Goal: Information Seeking & Learning: Learn about a topic

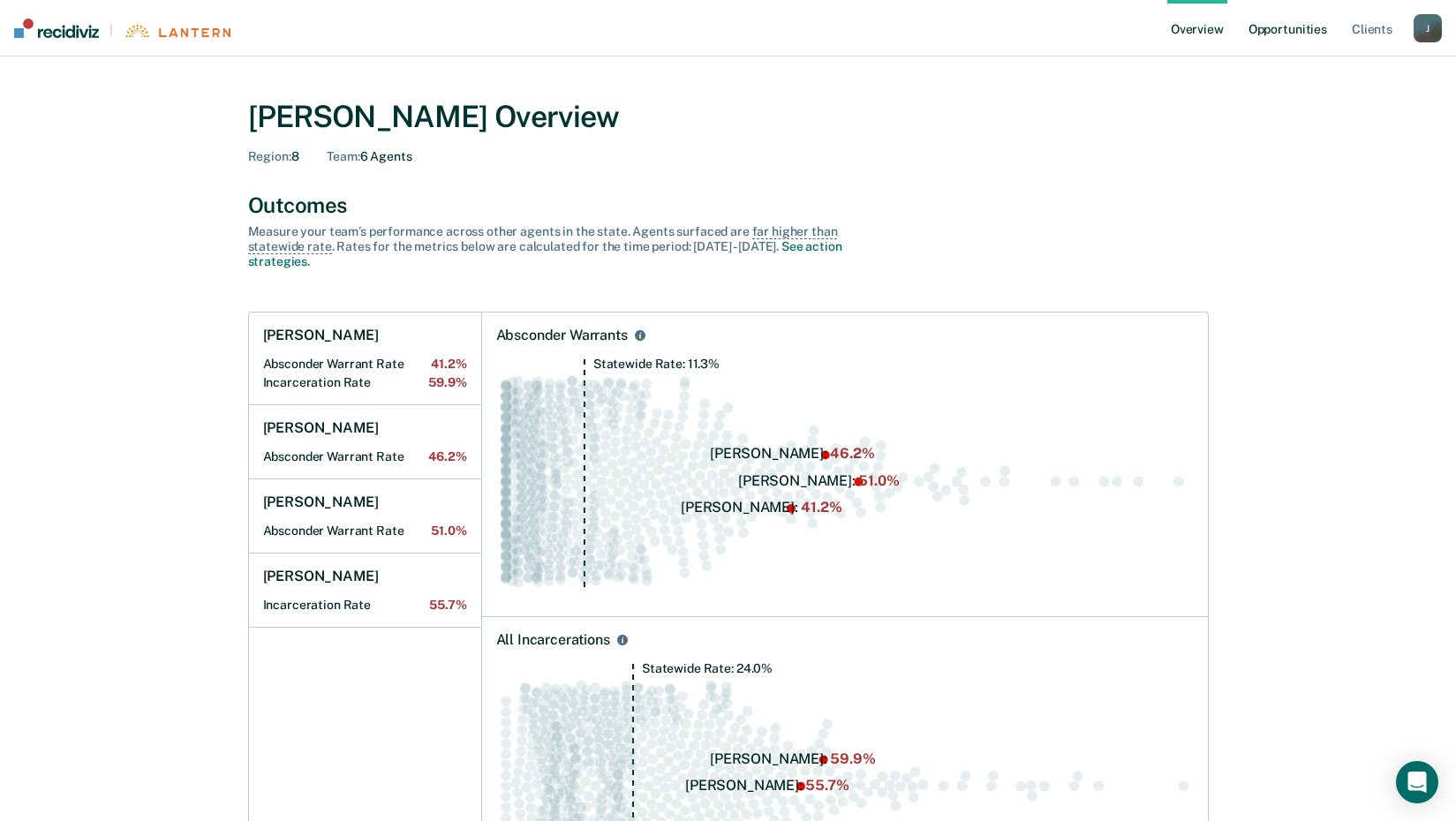
click at [1277, 31] on link "Opportunities" at bounding box center [1288, 28] width 86 height 57
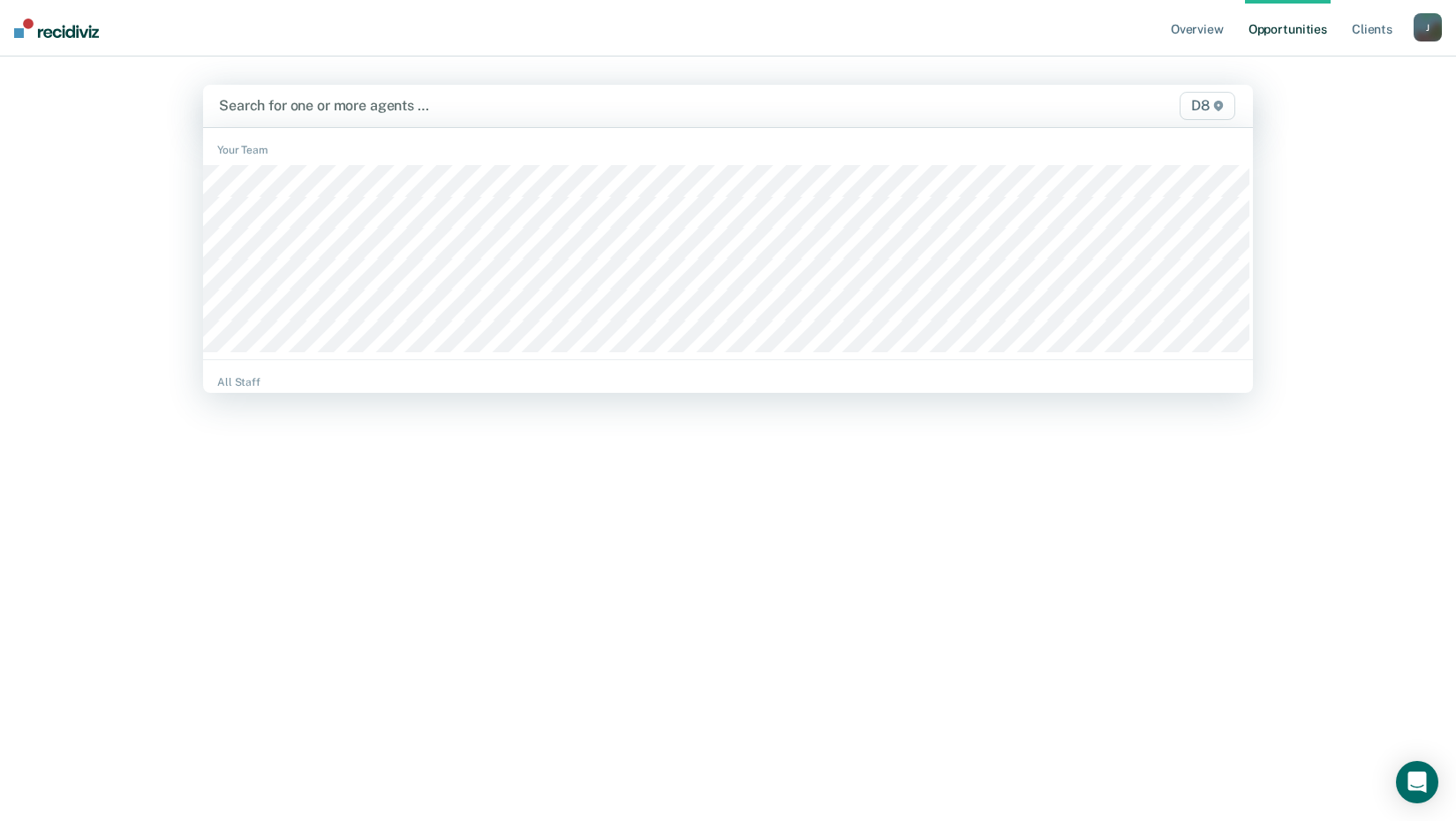
click at [336, 109] on div at bounding box center [574, 105] width 712 height 21
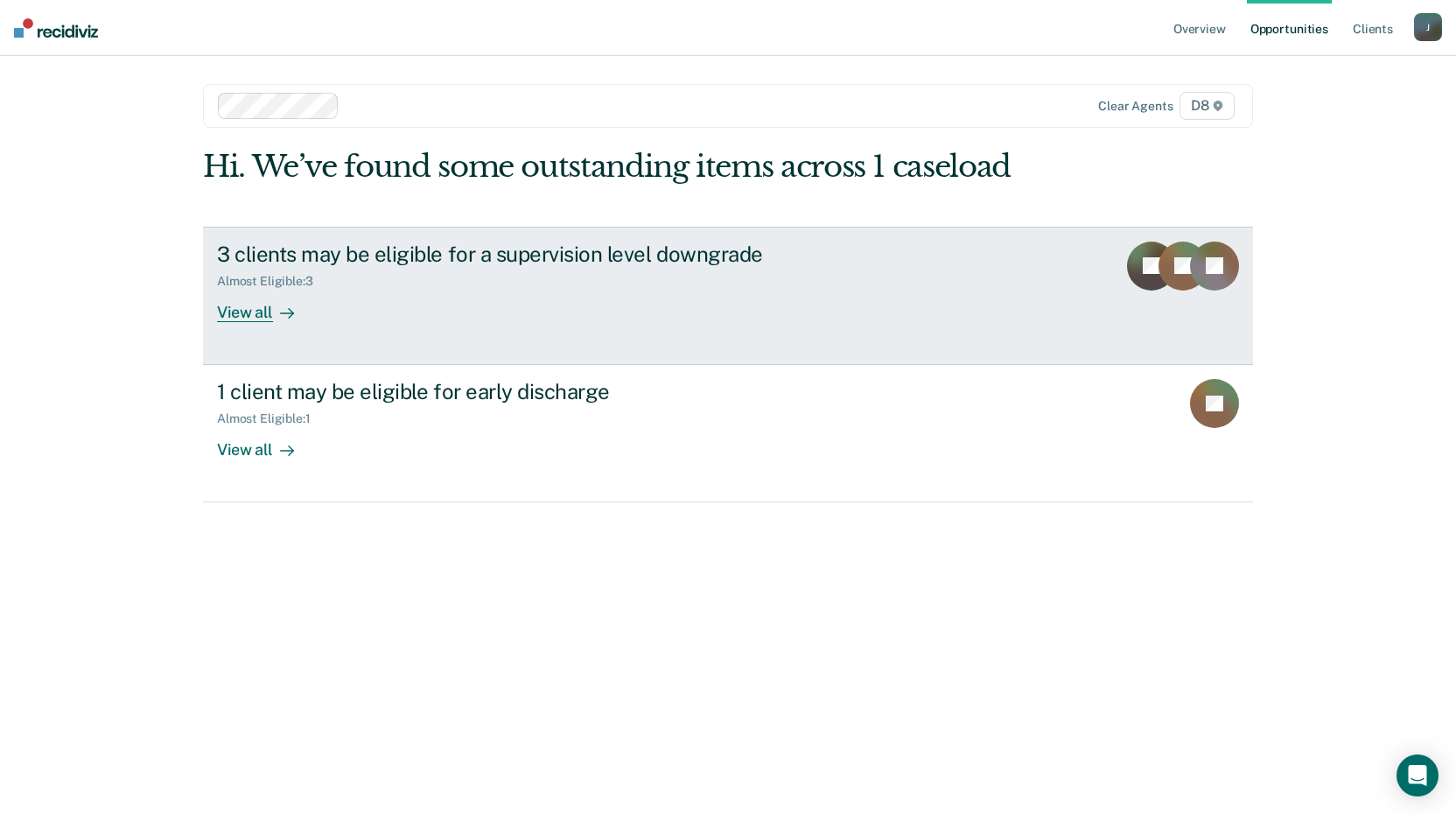
click at [242, 314] on div "View all" at bounding box center [265, 304] width 98 height 34
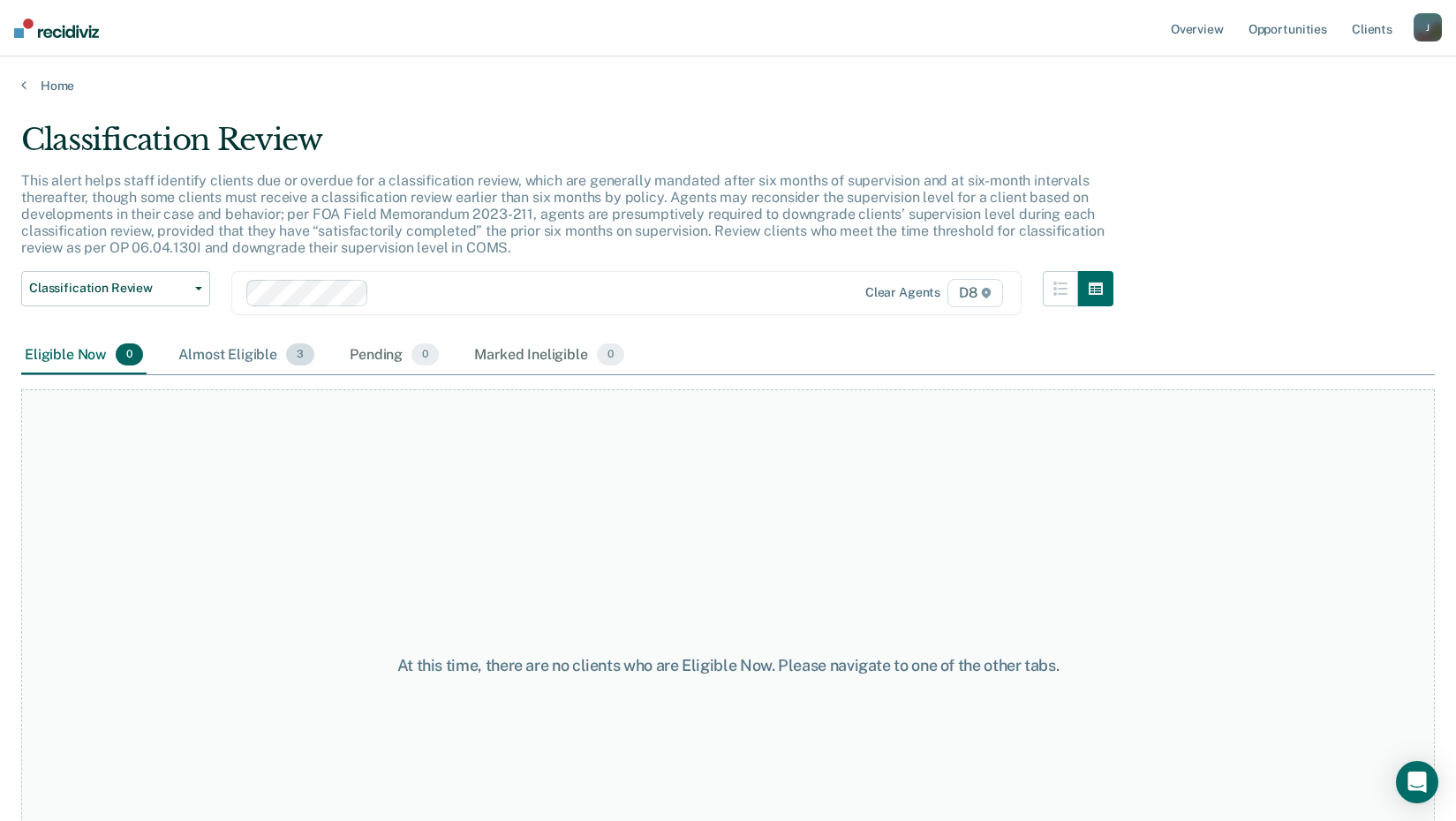
click at [234, 353] on div "Almost Eligible 3" at bounding box center [246, 355] width 143 height 39
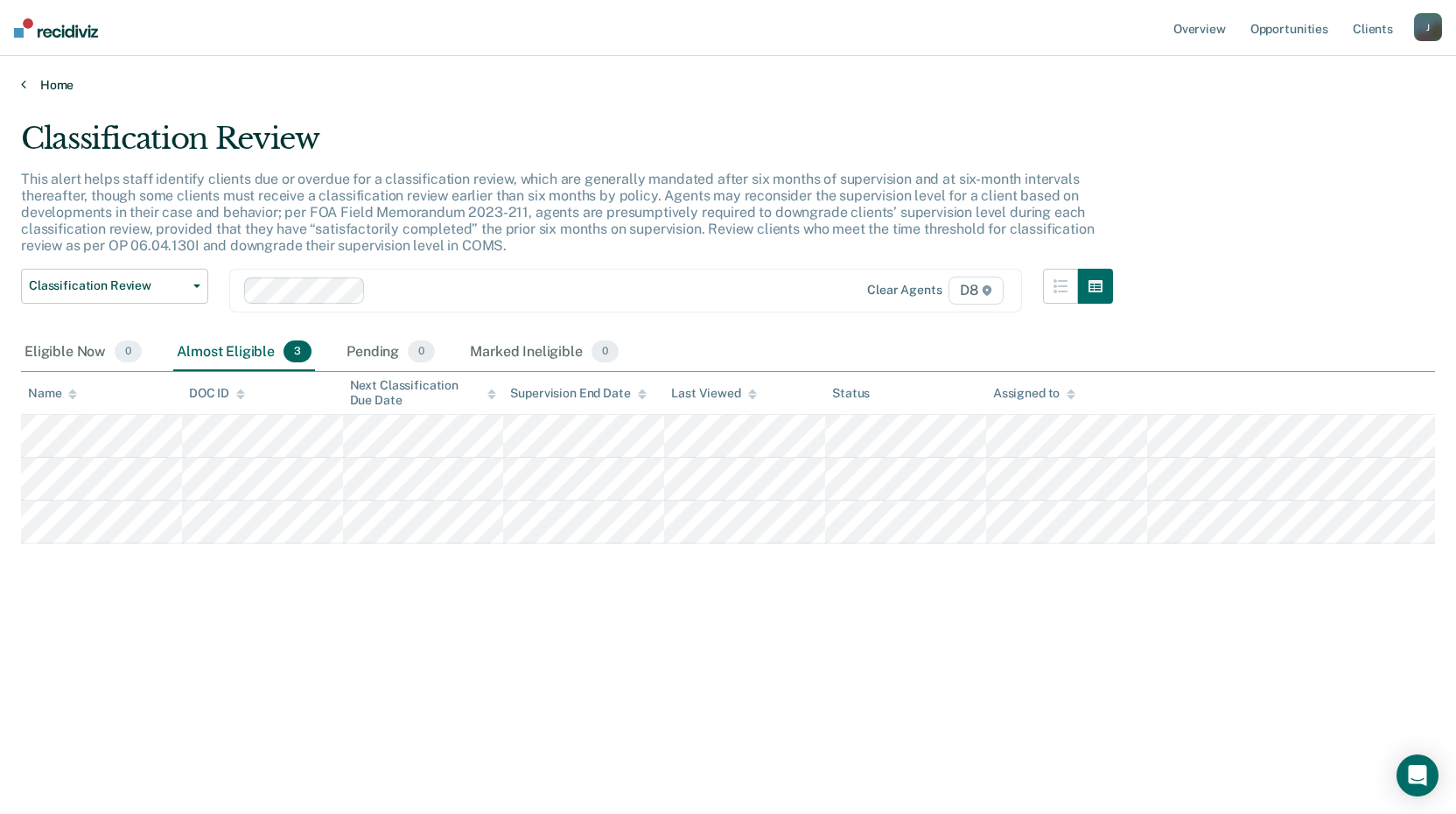
click at [56, 80] on link "Home" at bounding box center [728, 85] width 1414 height 15
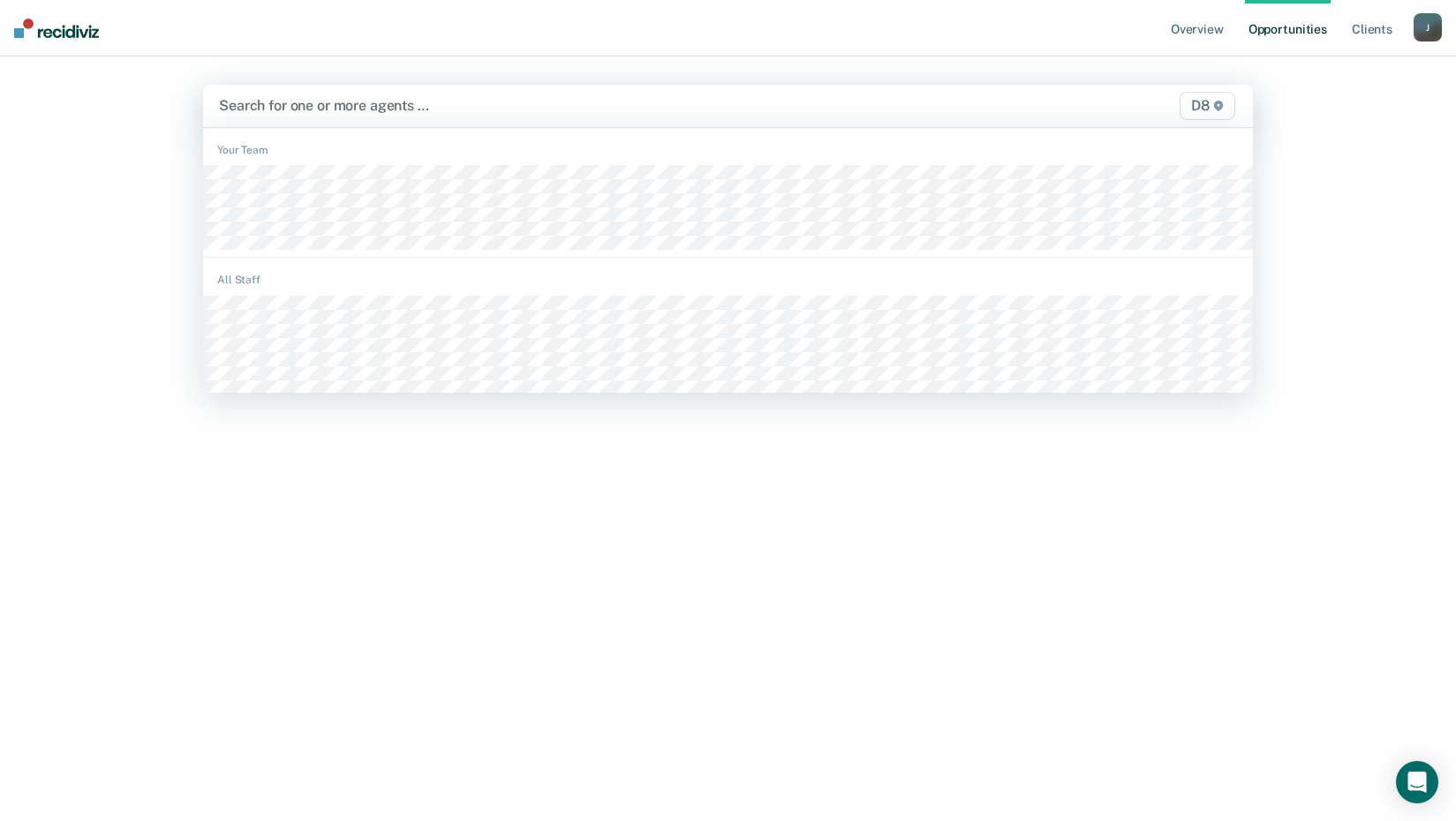
click at [326, 105] on div at bounding box center [574, 105] width 712 height 21
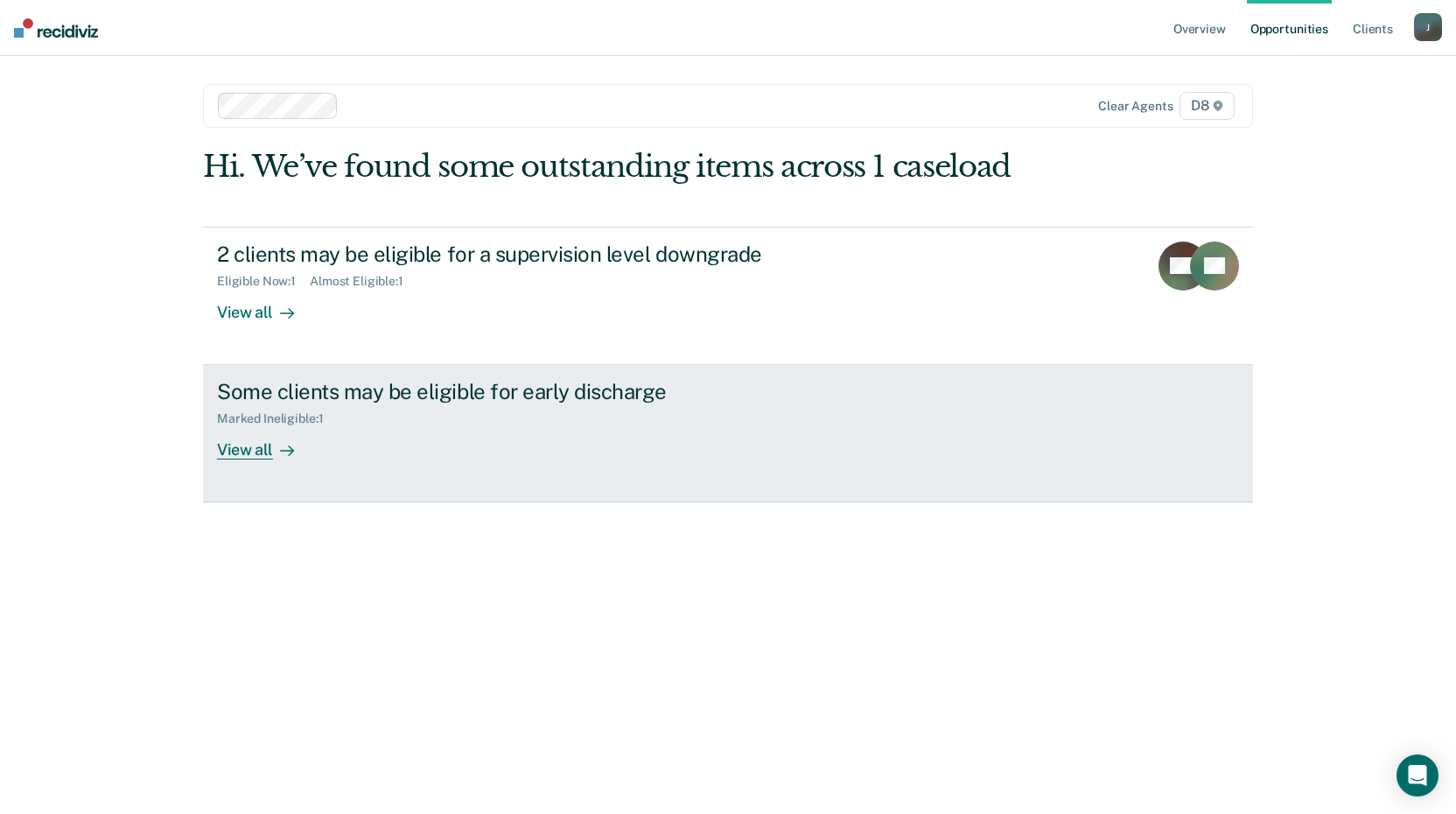
click at [254, 451] on div "View all" at bounding box center [265, 442] width 98 height 34
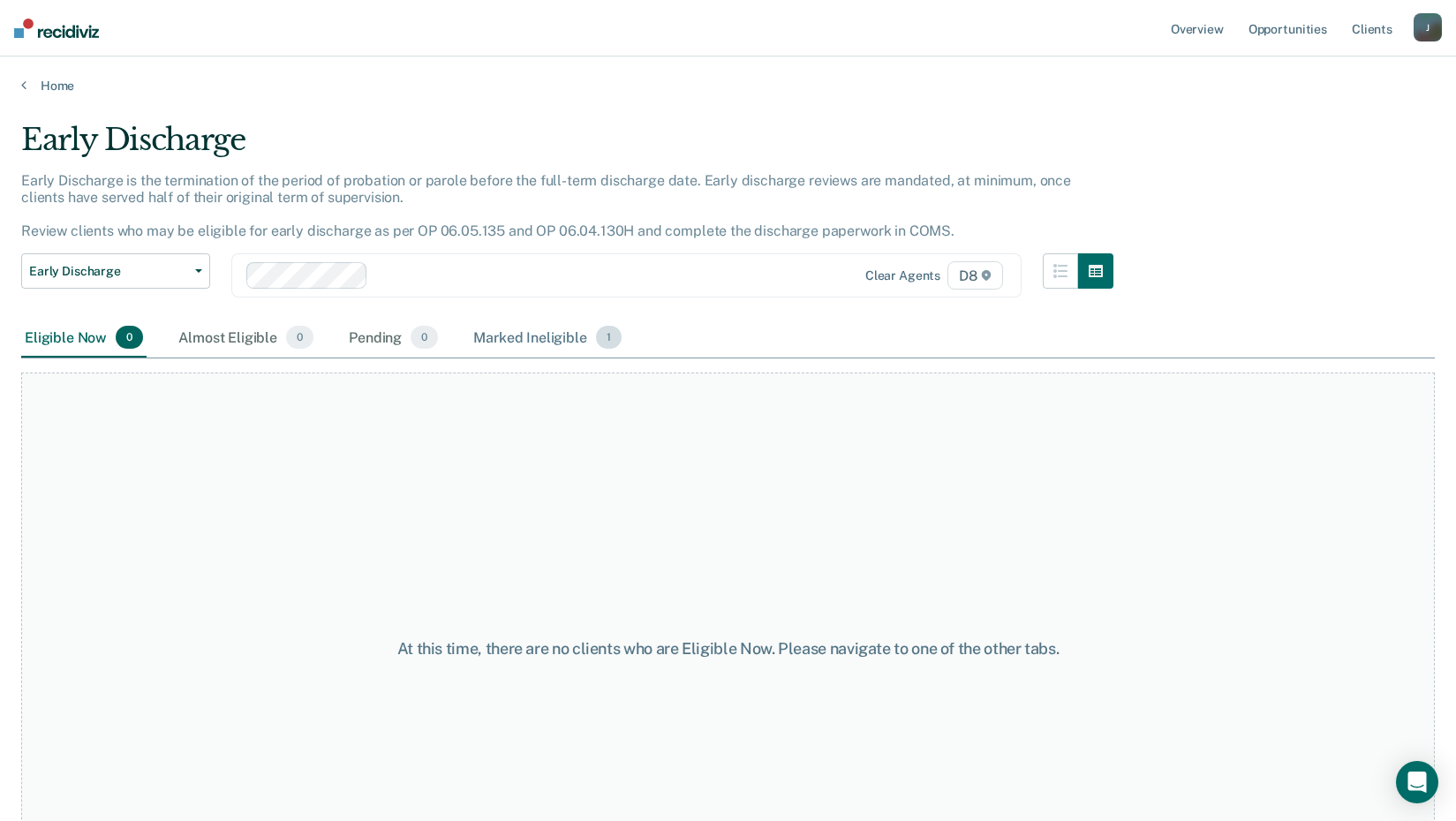
click at [568, 335] on div "Marked Ineligible 1" at bounding box center [547, 338] width 155 height 39
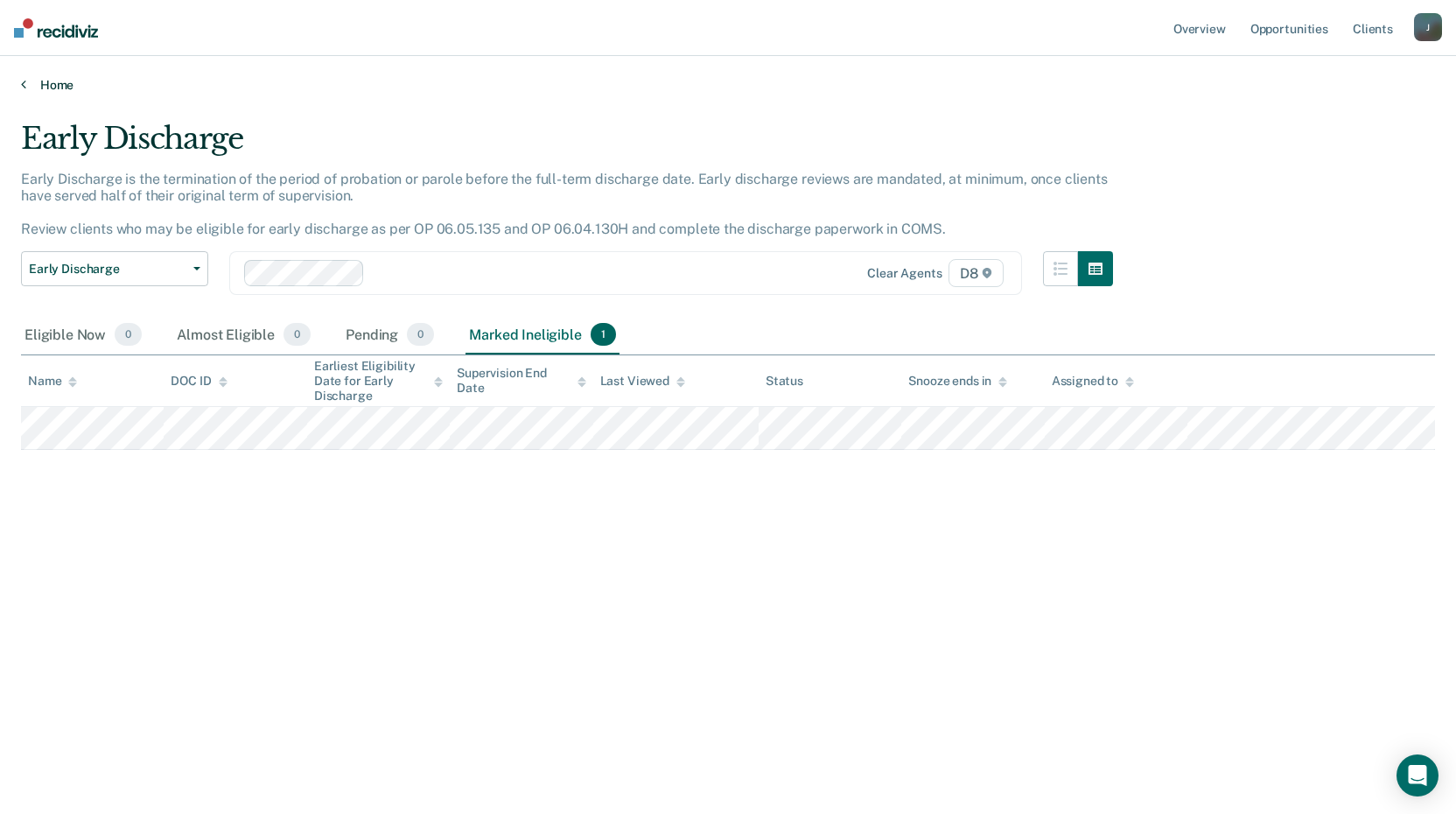
click at [50, 85] on link "Home" at bounding box center [728, 85] width 1414 height 15
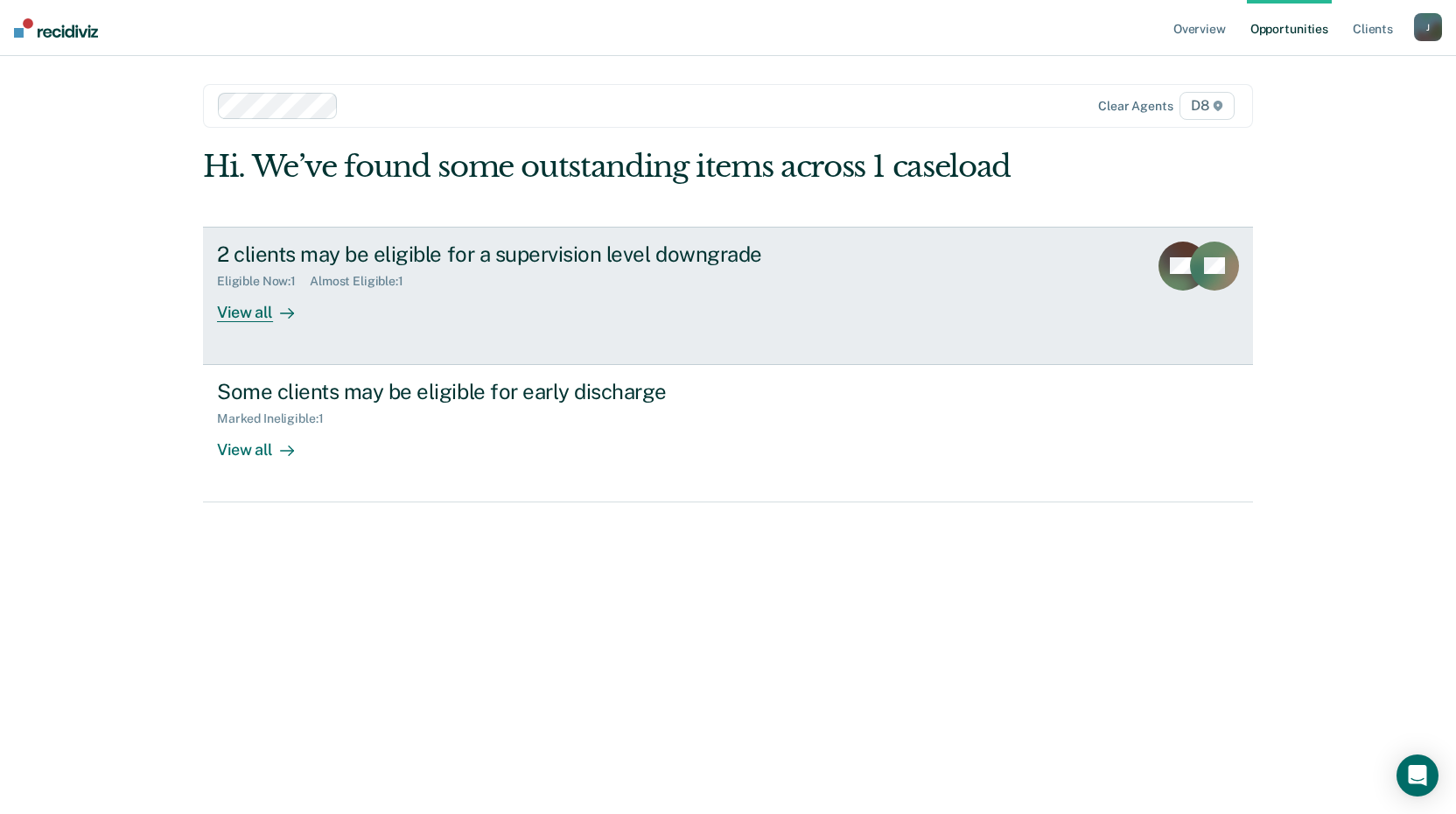
click at [247, 309] on div "View all" at bounding box center [265, 304] width 98 height 34
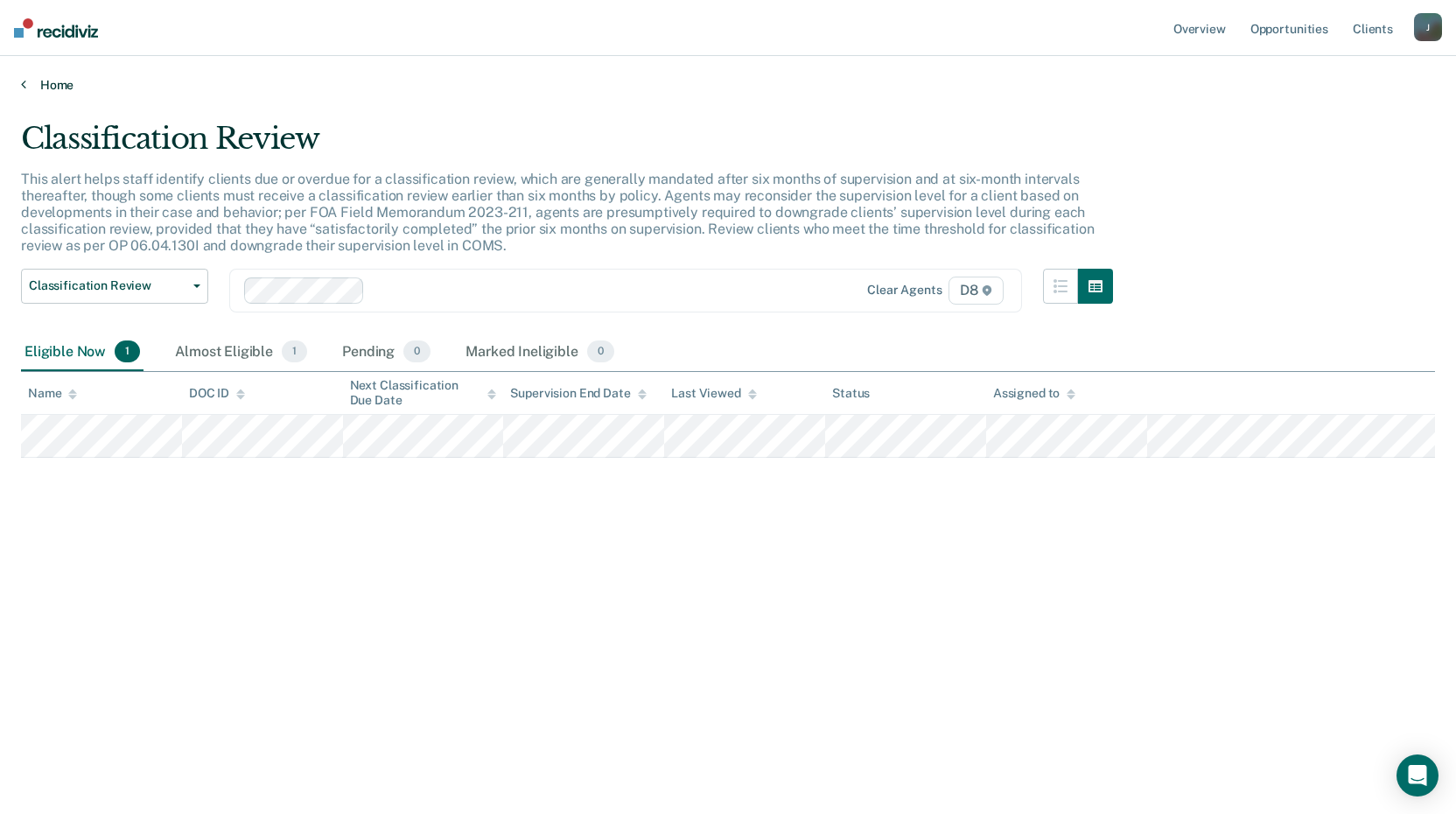
click at [49, 84] on link "Home" at bounding box center [728, 85] width 1414 height 15
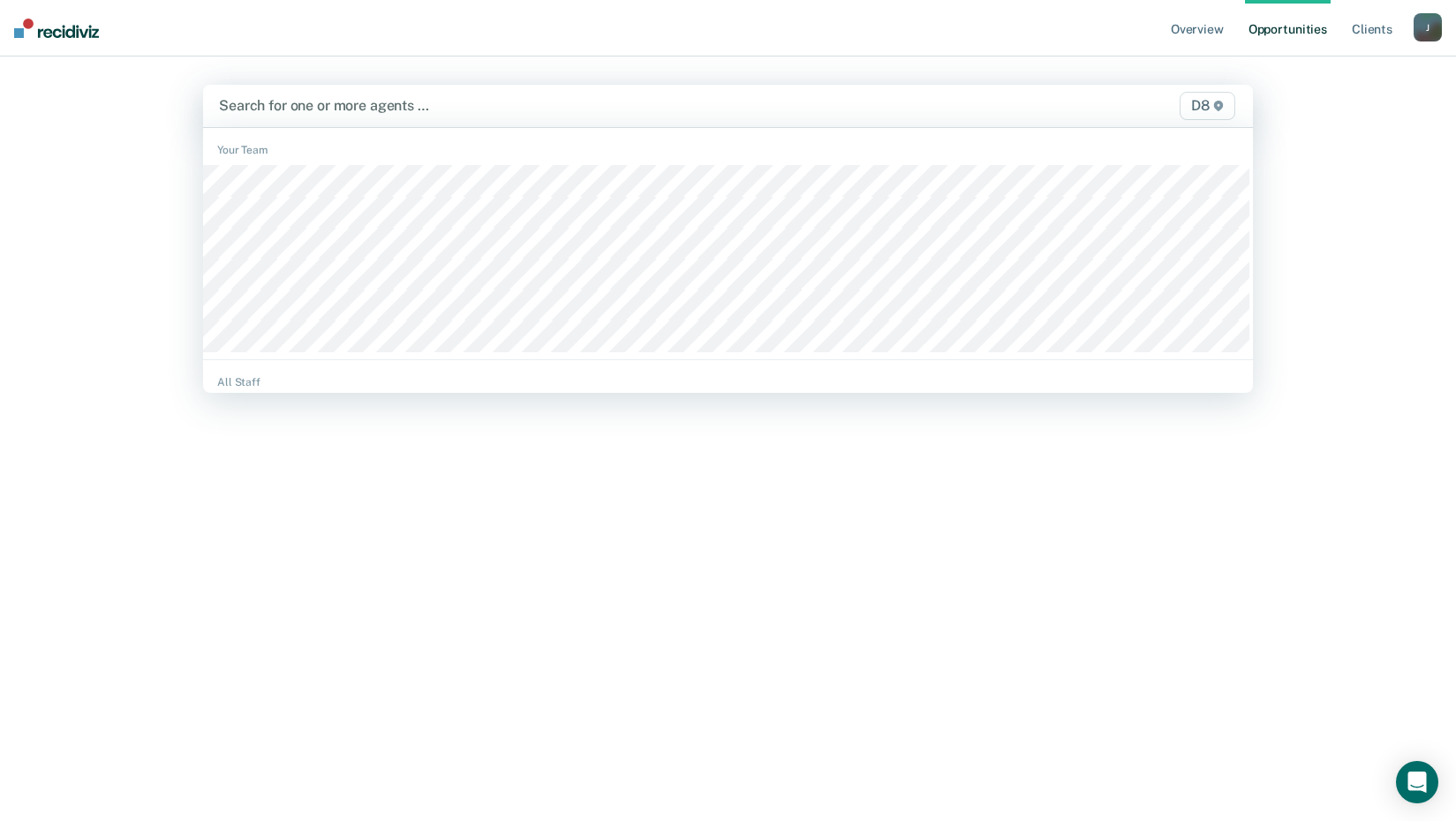
click at [308, 109] on div at bounding box center [574, 105] width 712 height 21
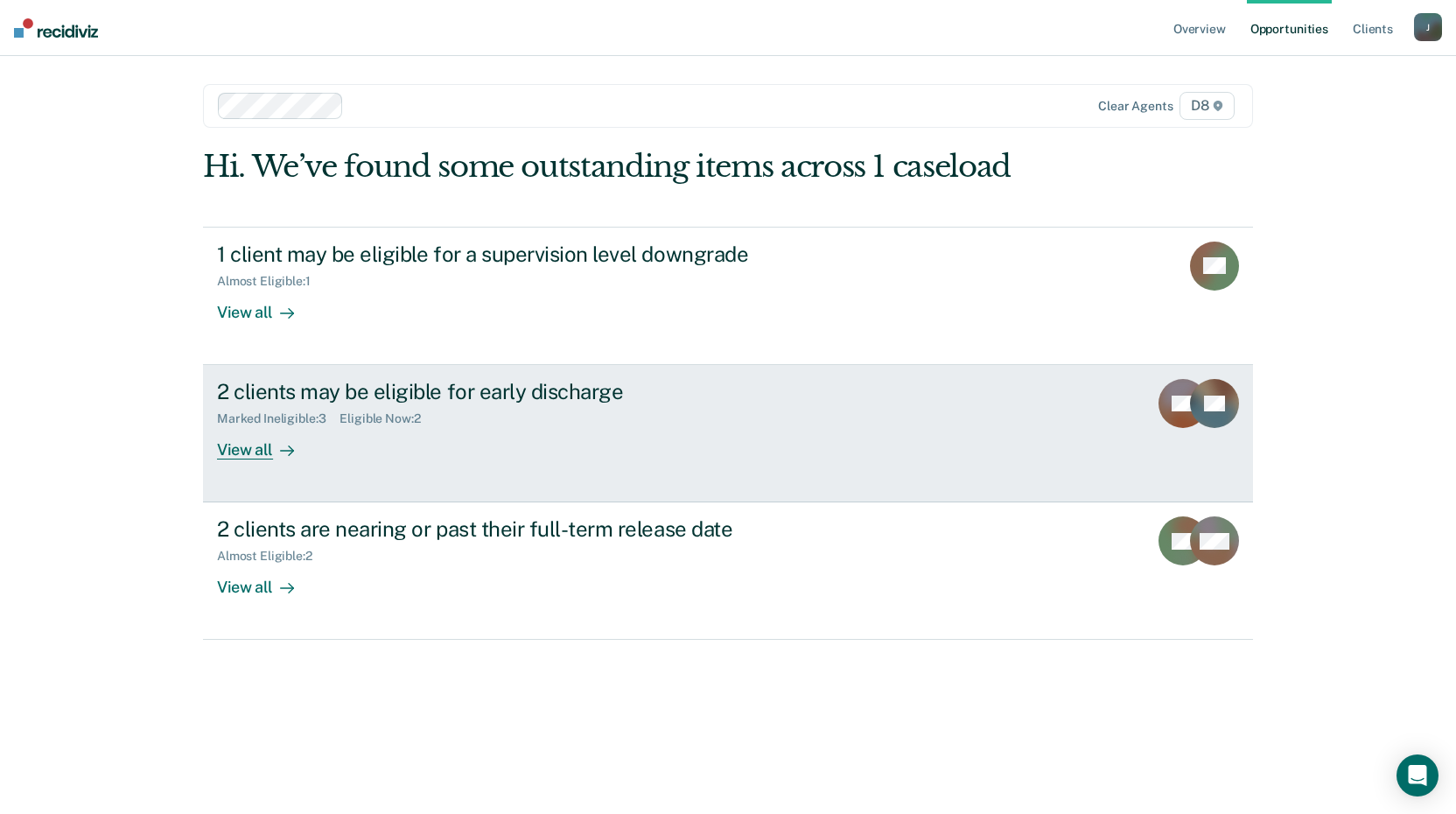
click at [258, 451] on div "View all" at bounding box center [265, 442] width 98 height 34
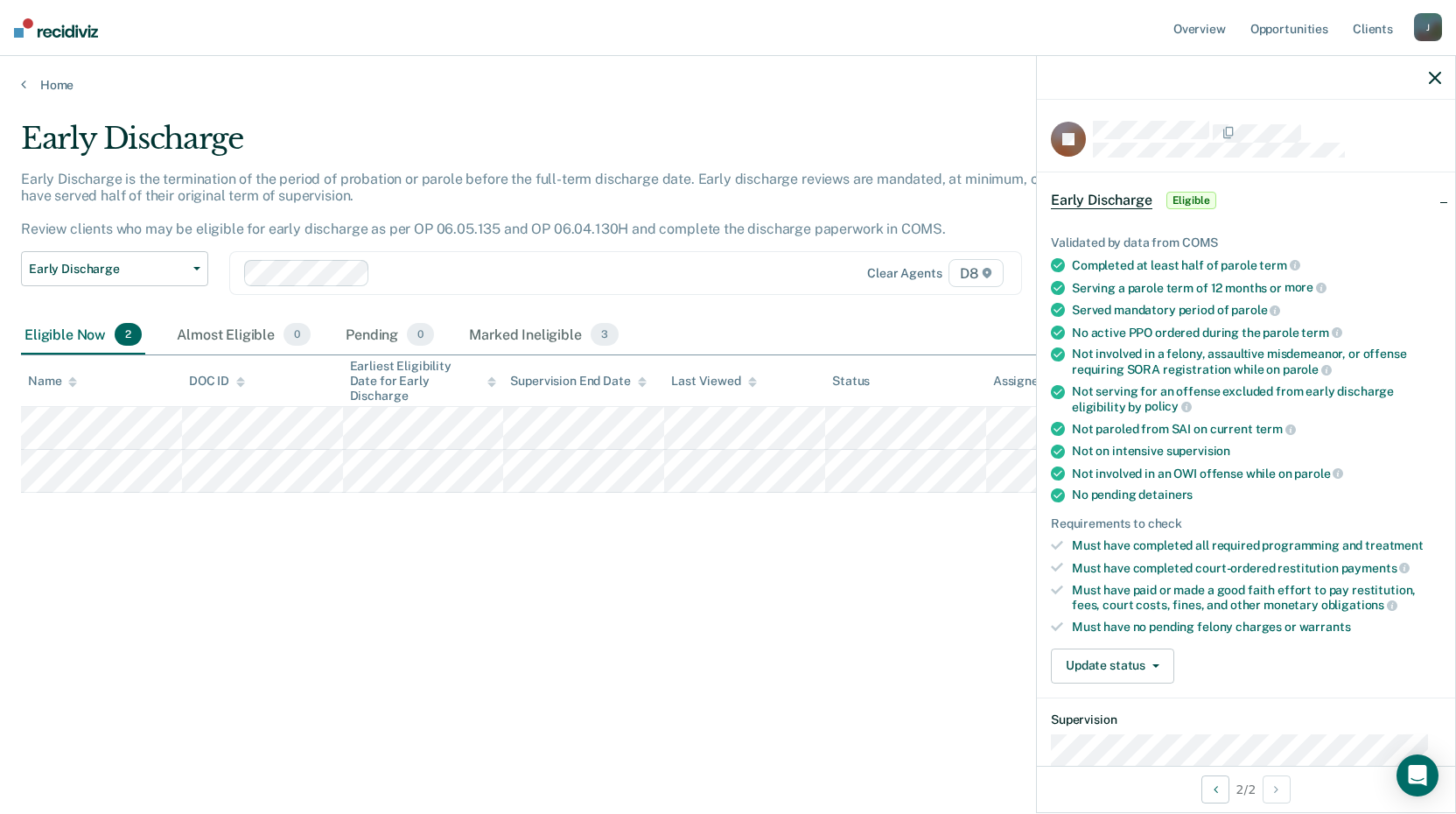
click at [1435, 75] on icon "button" at bounding box center [1435, 77] width 13 height 13
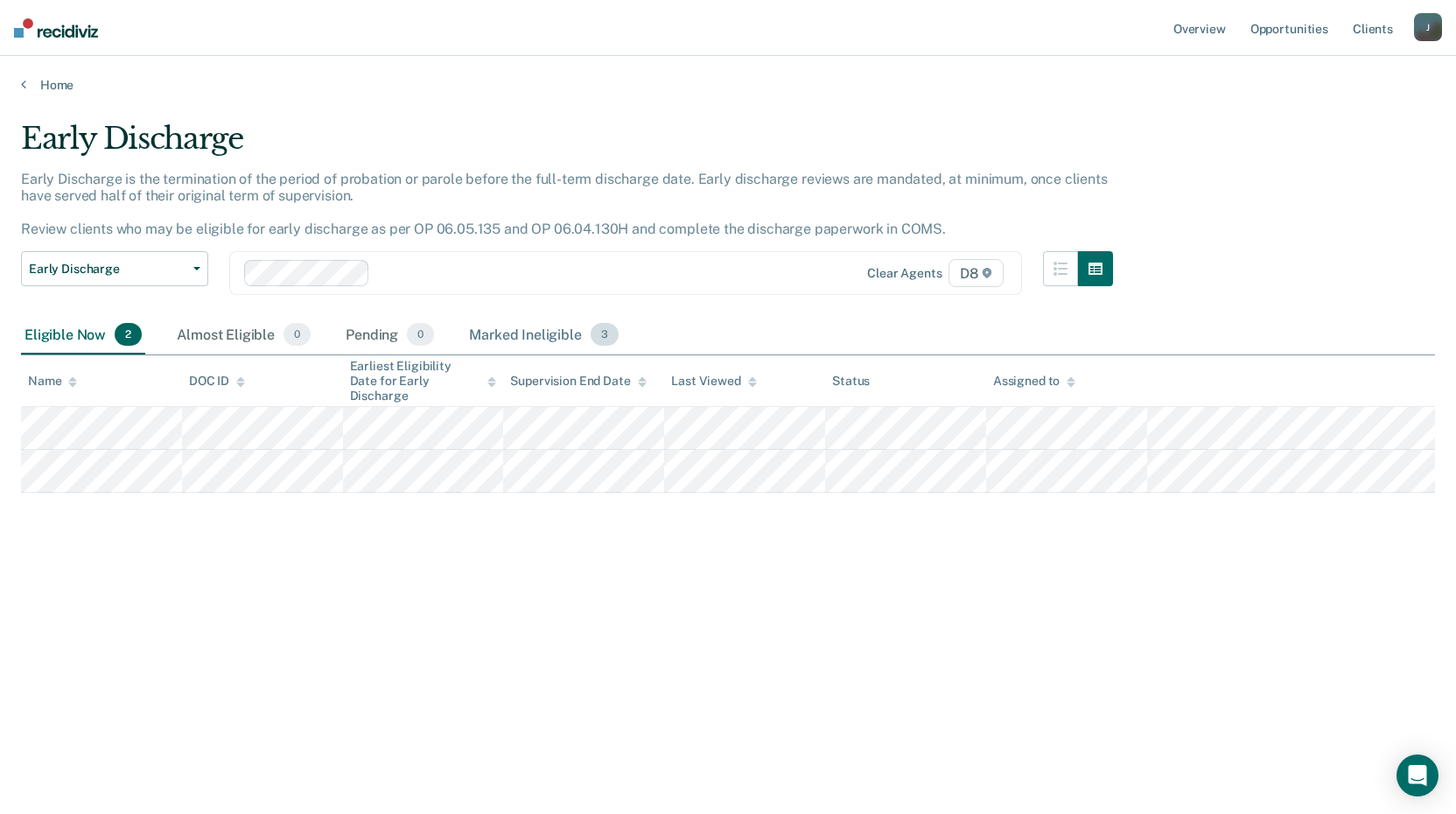
click at [532, 328] on div "Marked Ineligible 3" at bounding box center [544, 335] width 157 height 39
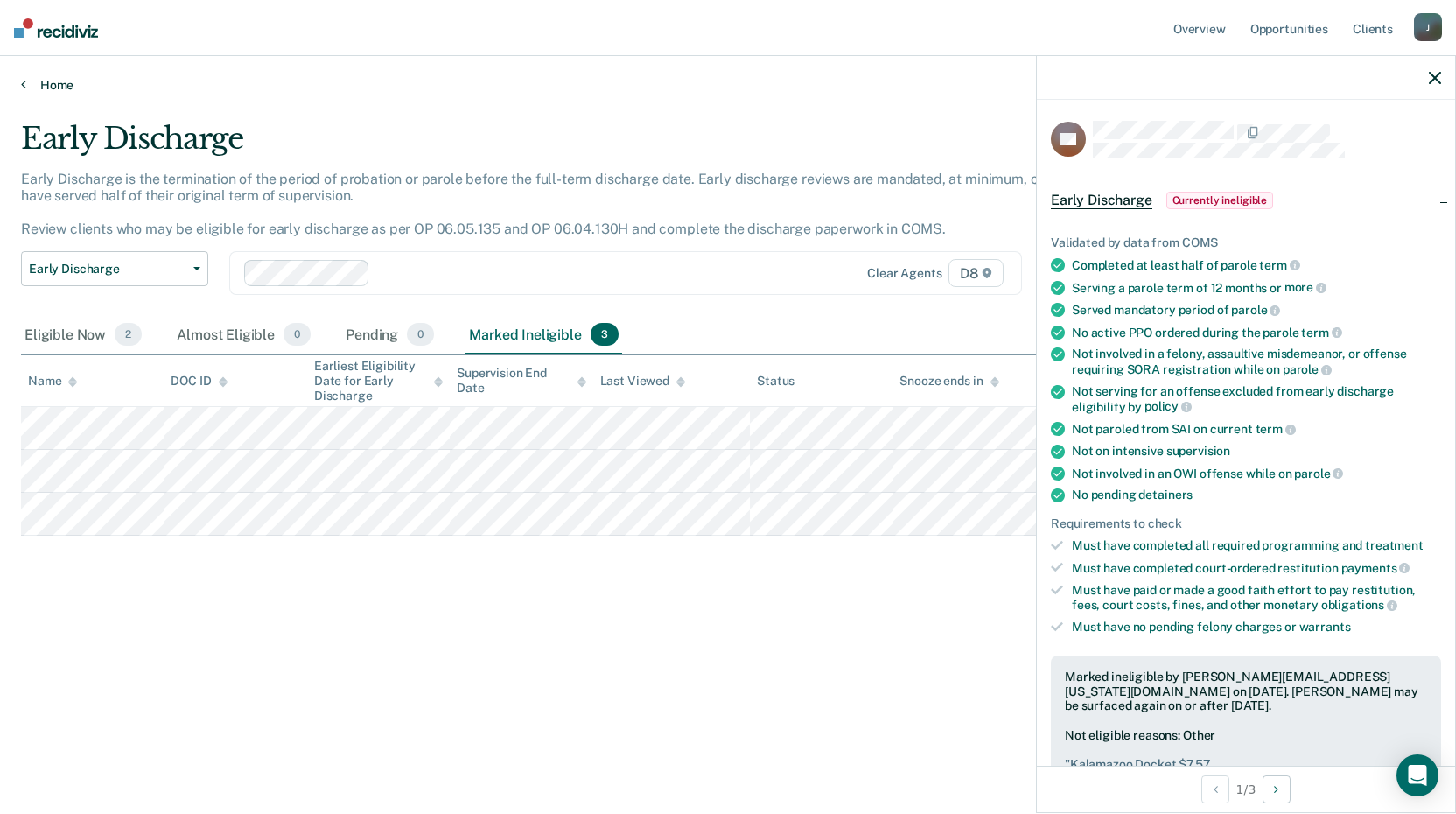
click at [48, 86] on link "Home" at bounding box center [728, 85] width 1414 height 15
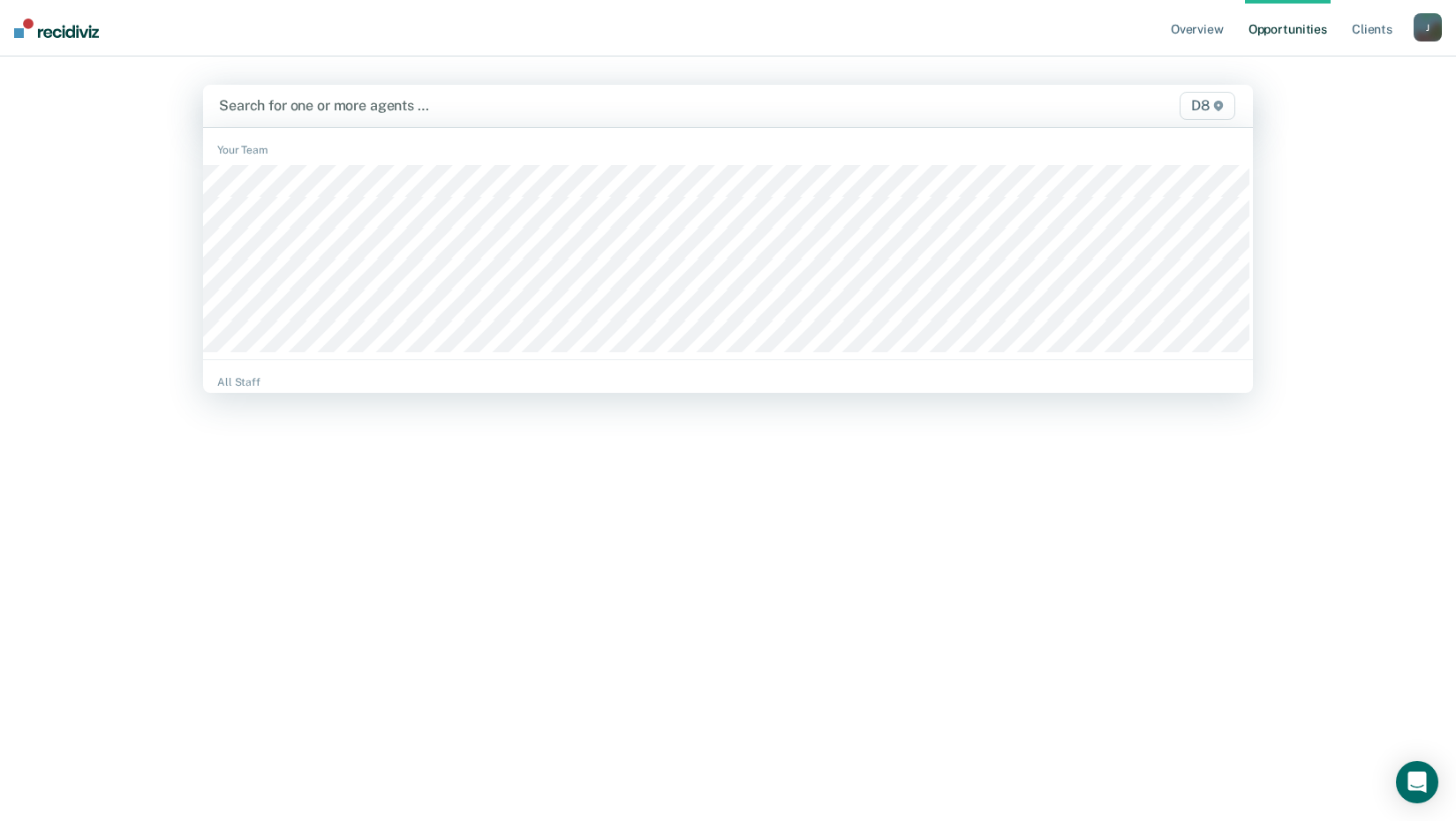
click at [317, 103] on div at bounding box center [574, 105] width 712 height 21
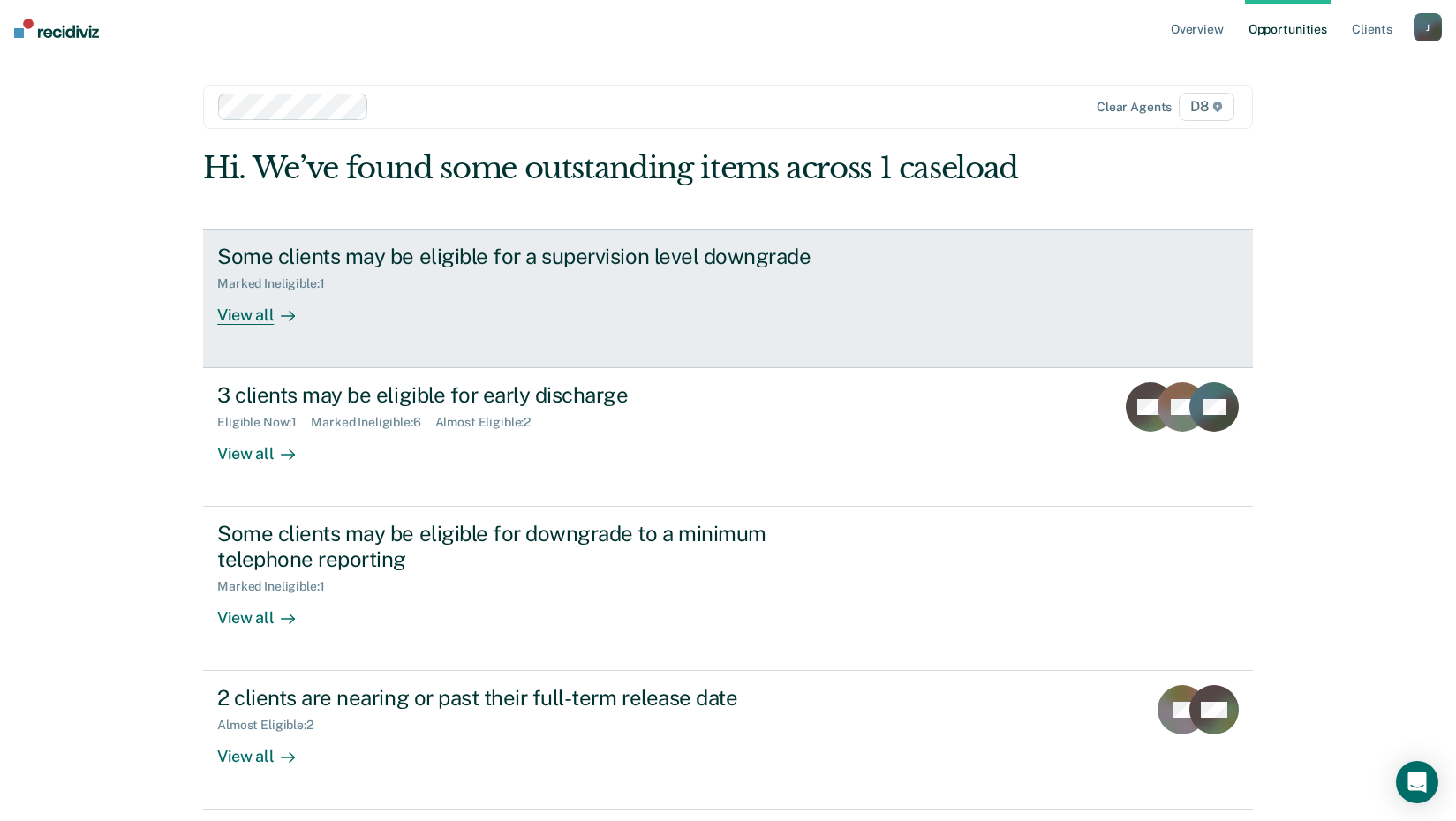
click at [252, 308] on div "View all" at bounding box center [266, 307] width 99 height 34
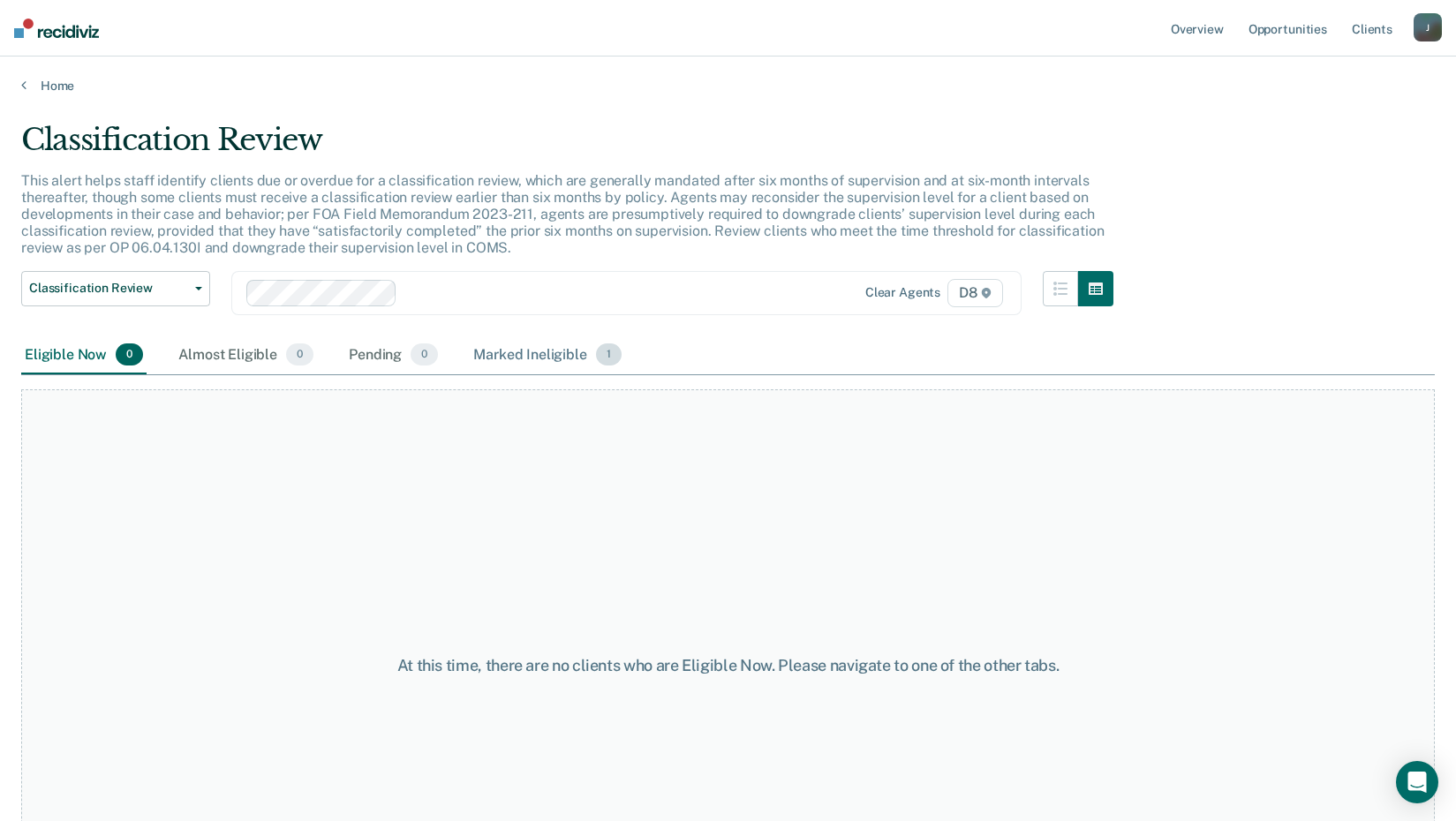
click at [530, 352] on div "Marked Ineligible 1" at bounding box center [547, 355] width 155 height 39
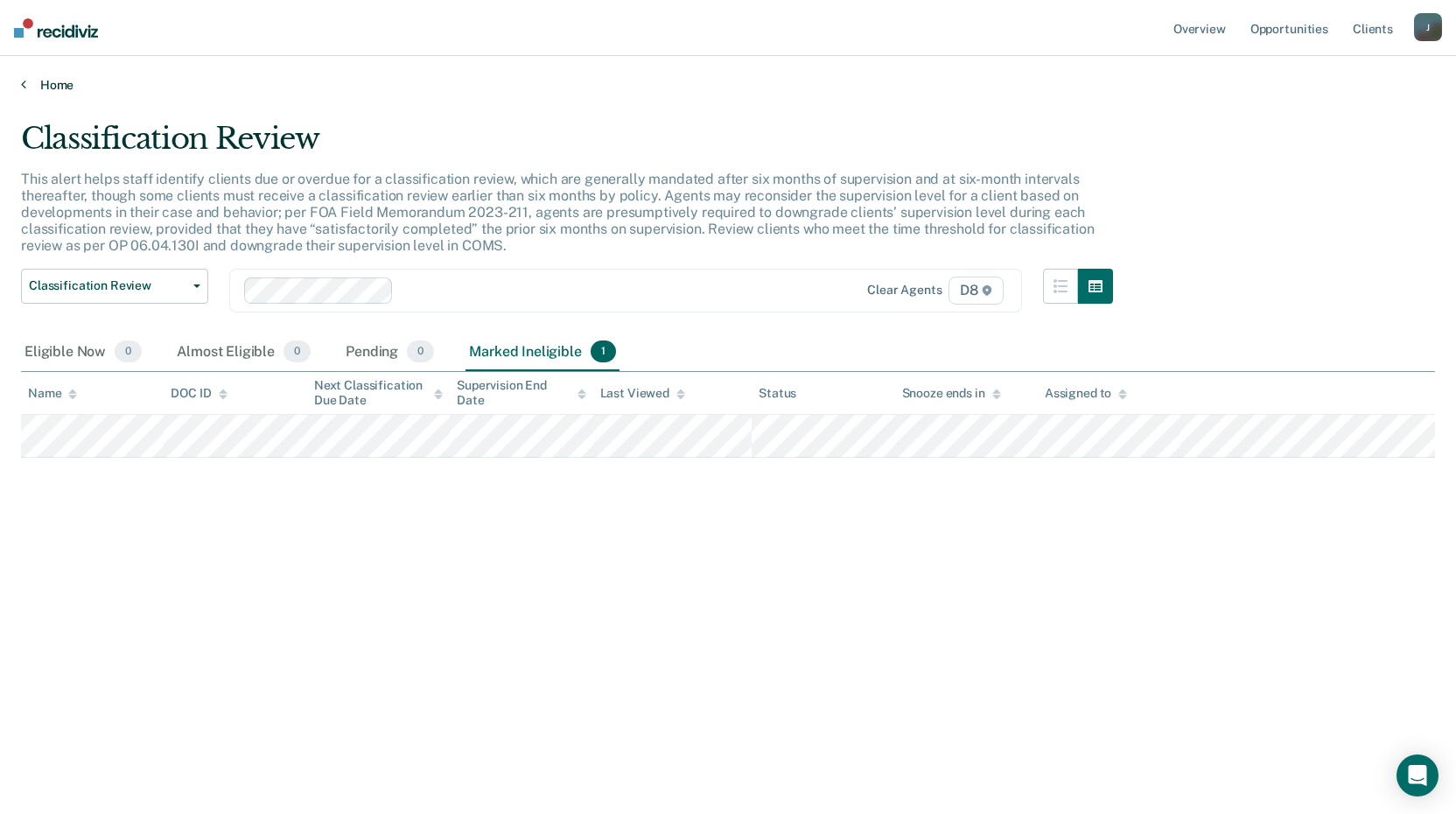
click at [59, 90] on link "Home" at bounding box center [728, 85] width 1414 height 15
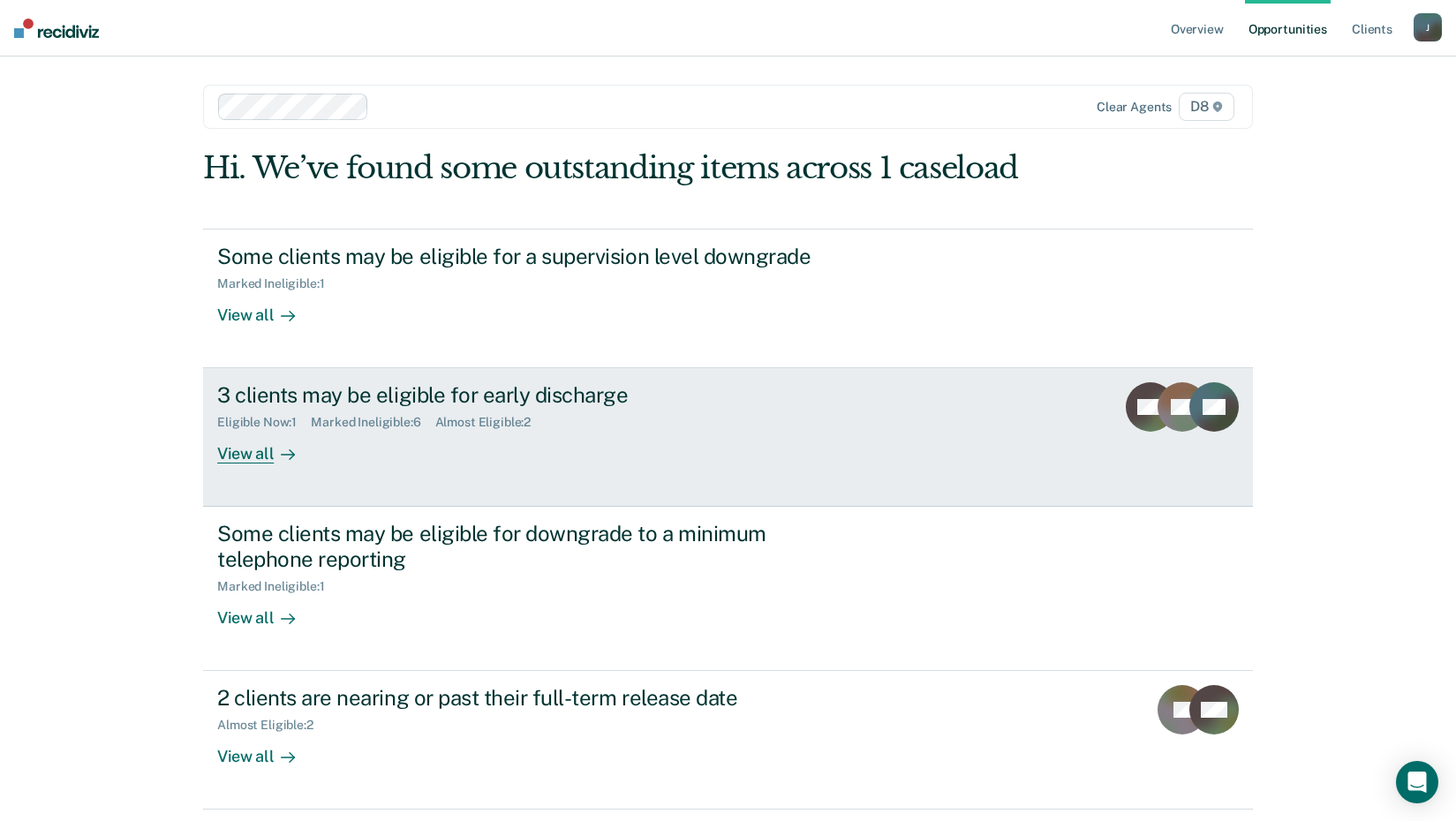
click at [256, 446] on div "View all" at bounding box center [266, 446] width 99 height 34
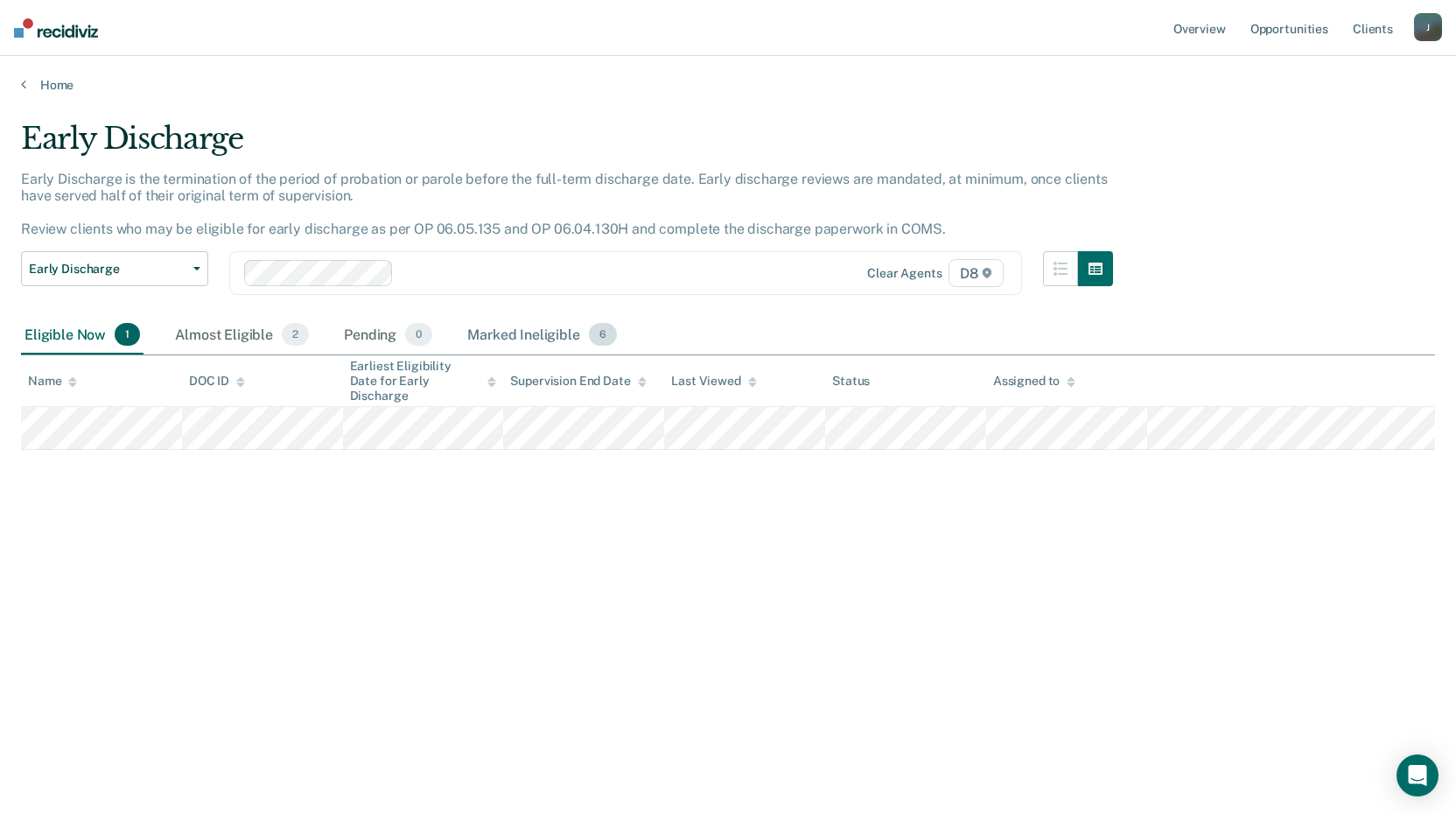
click at [547, 337] on div "Marked Ineligible 6" at bounding box center [542, 335] width 157 height 39
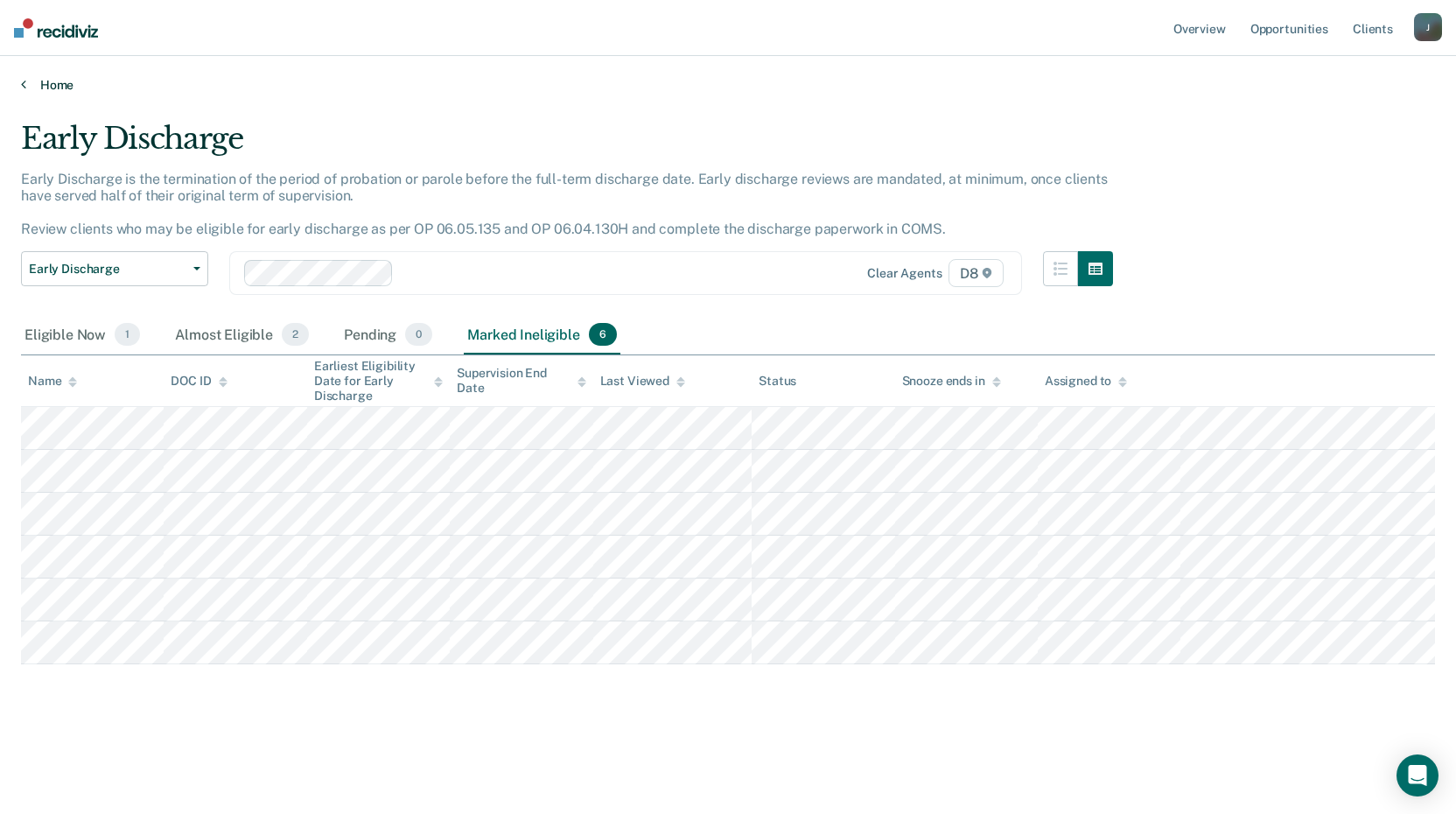
click at [22, 80] on icon at bounding box center [23, 84] width 5 height 14
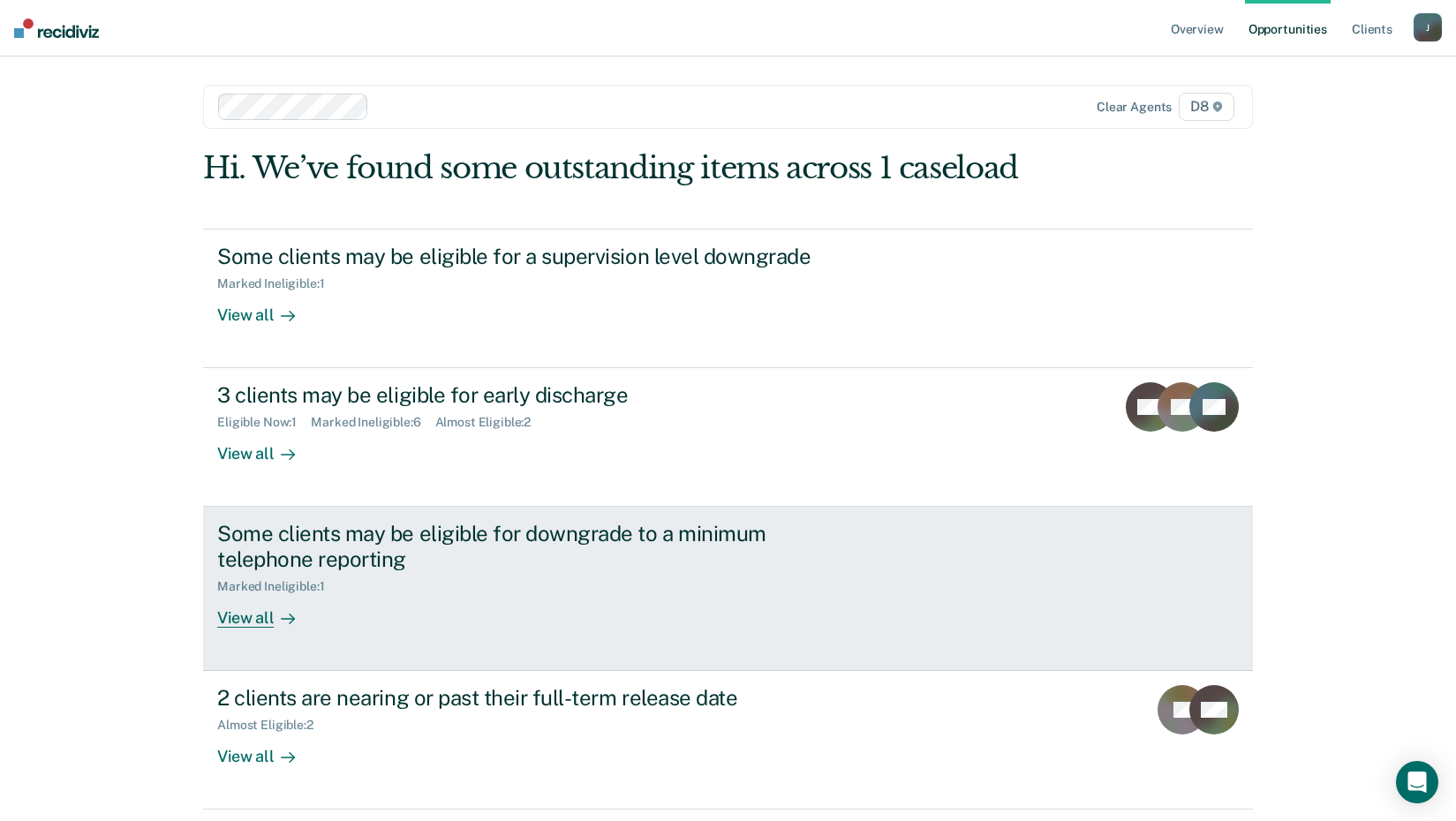
click at [263, 615] on div "View all" at bounding box center [266, 610] width 99 height 34
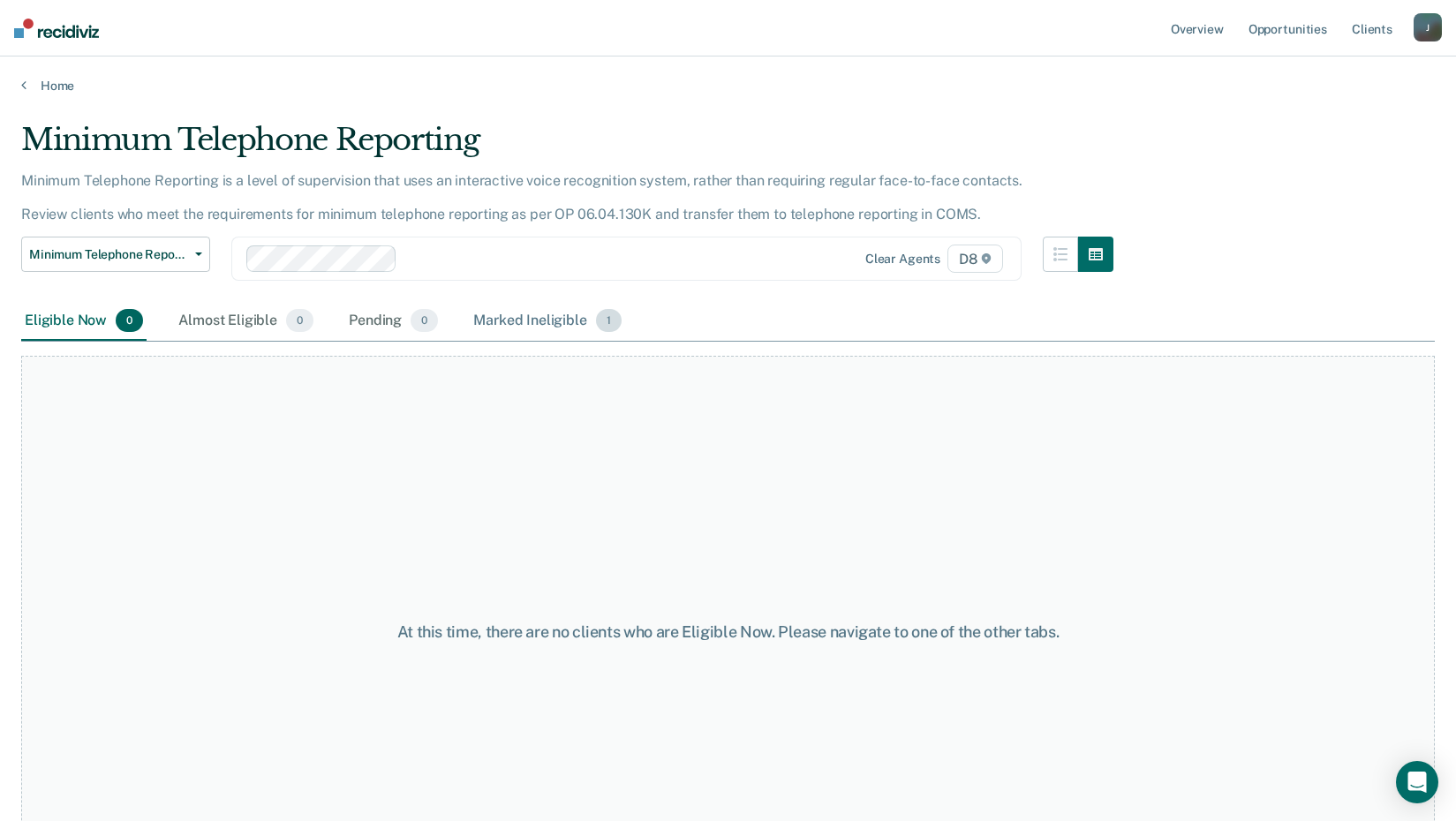
click at [523, 318] on div "Marked Ineligible 1" at bounding box center [547, 321] width 155 height 39
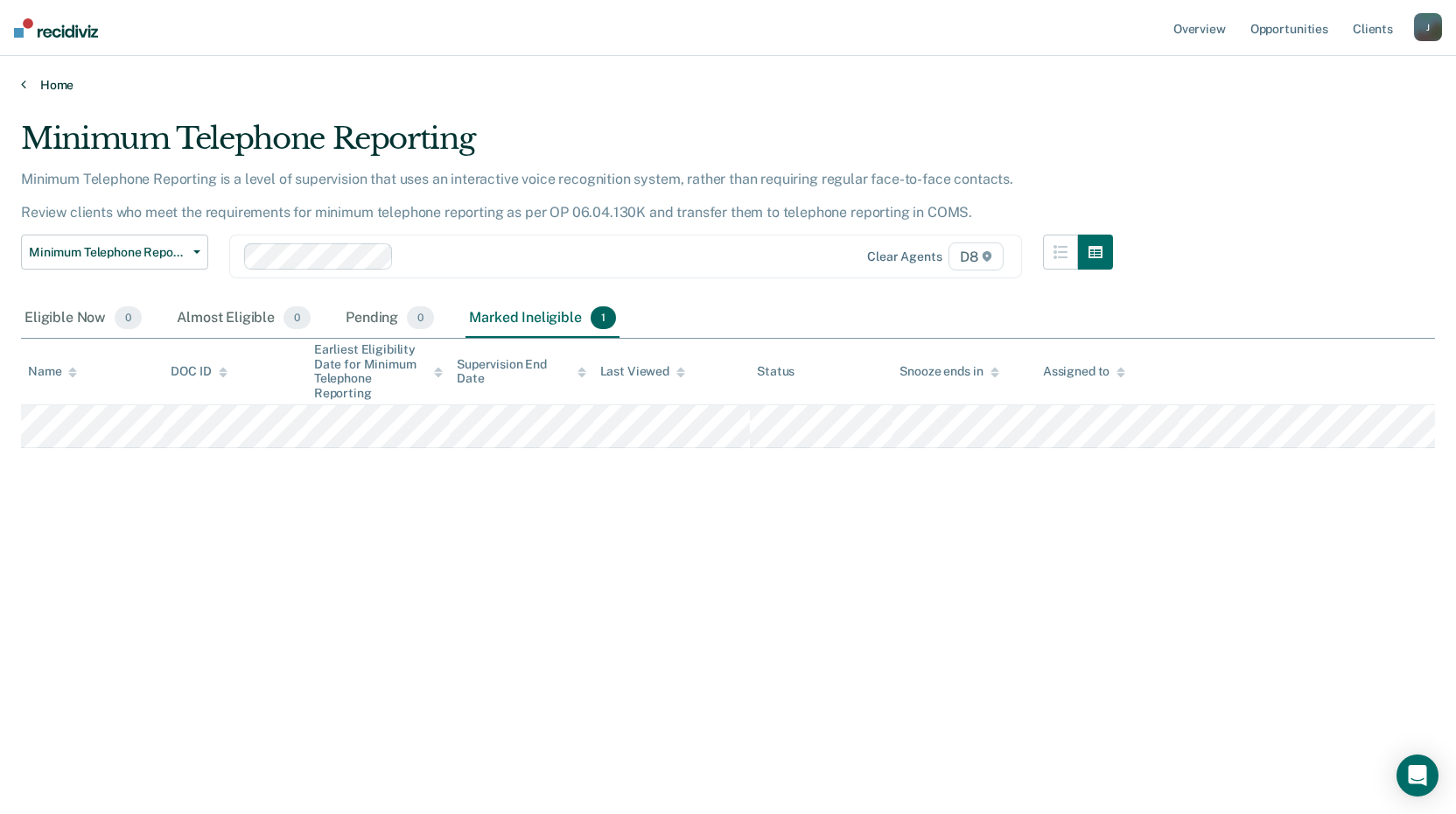
click at [60, 86] on link "Home" at bounding box center [728, 85] width 1414 height 15
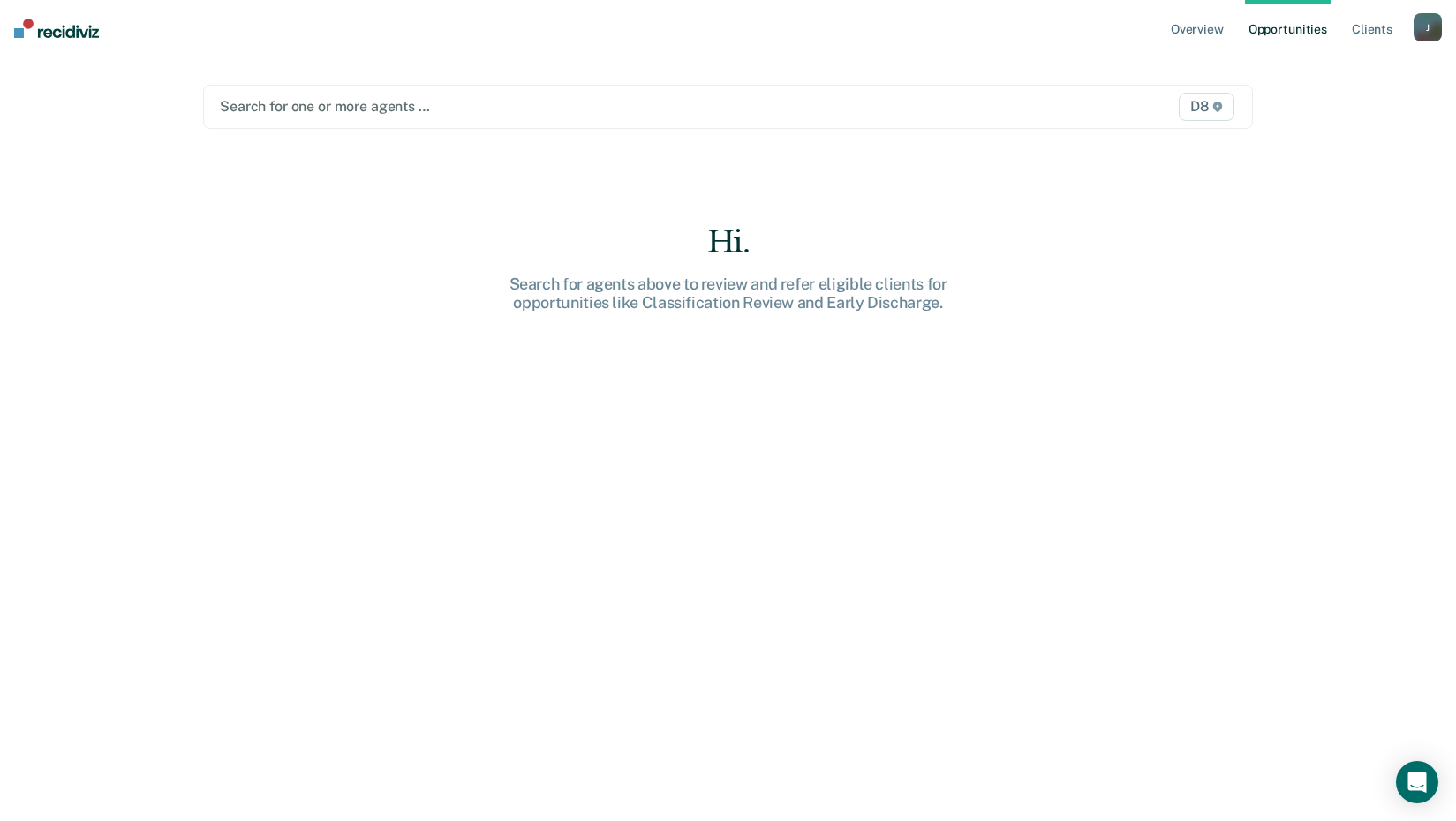
click at [228, 108] on div at bounding box center [574, 106] width 710 height 21
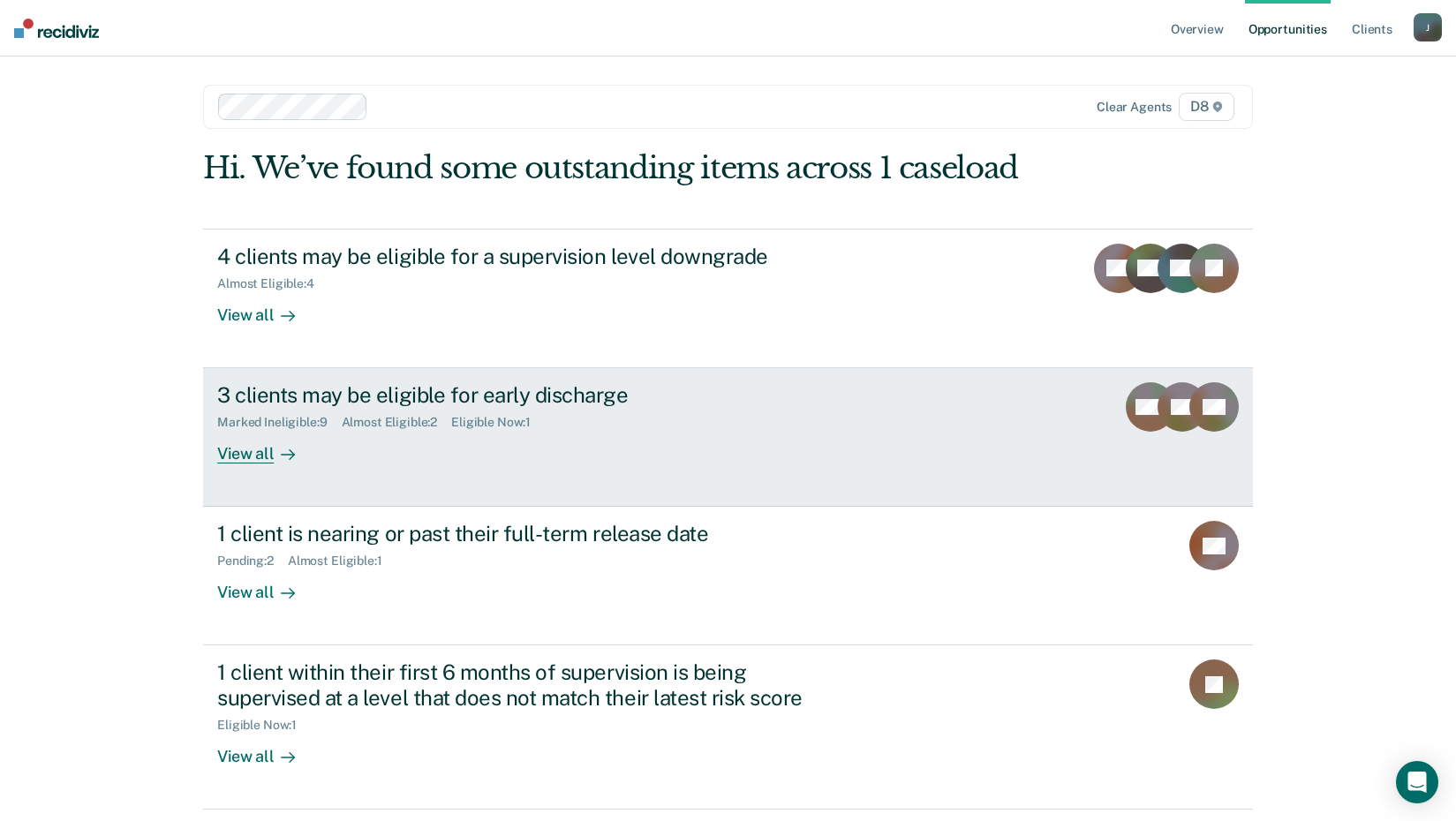
click at [252, 452] on div "View all" at bounding box center [266, 446] width 99 height 34
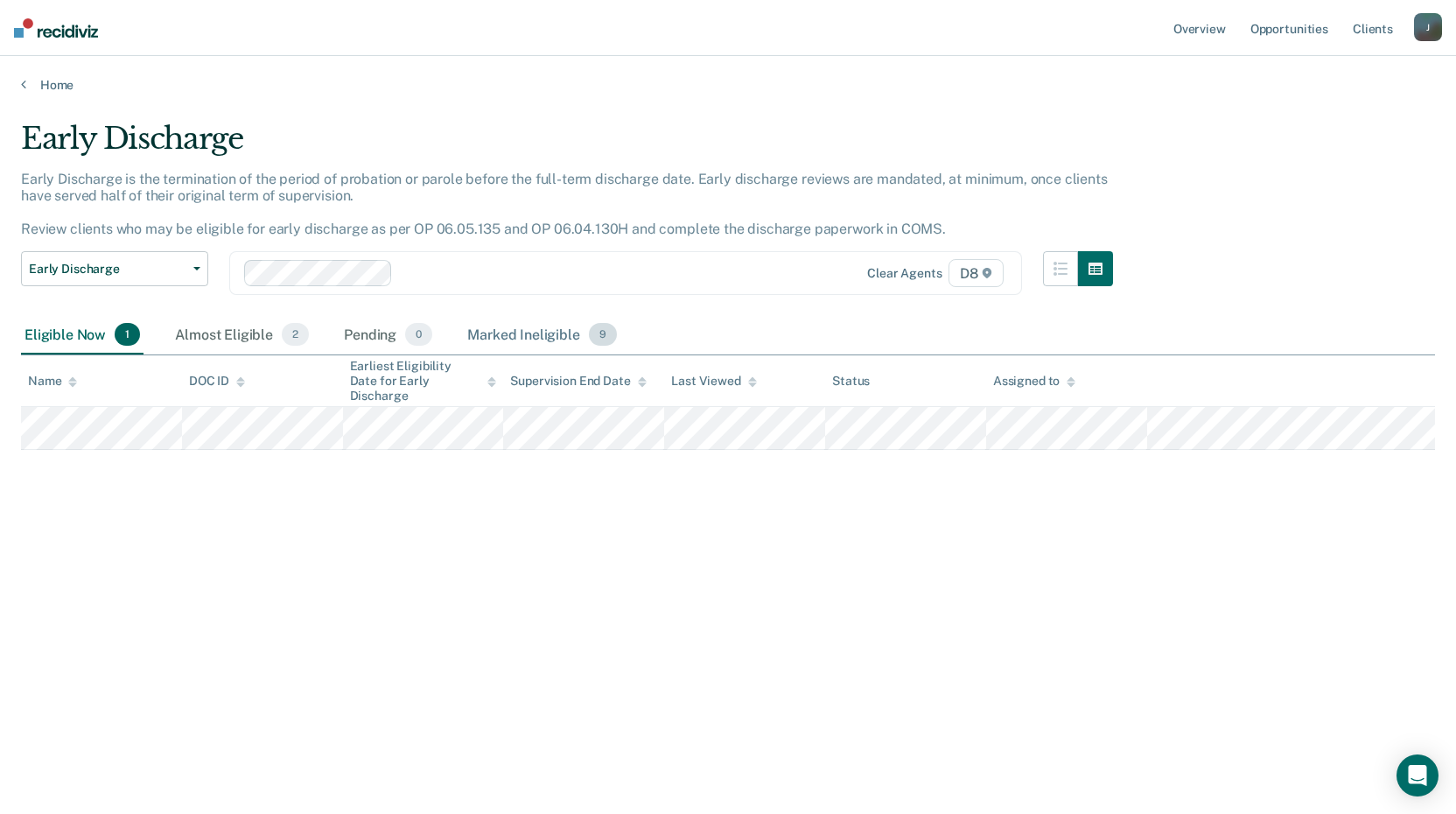
click at [548, 338] on div "Marked Ineligible 9" at bounding box center [542, 335] width 157 height 39
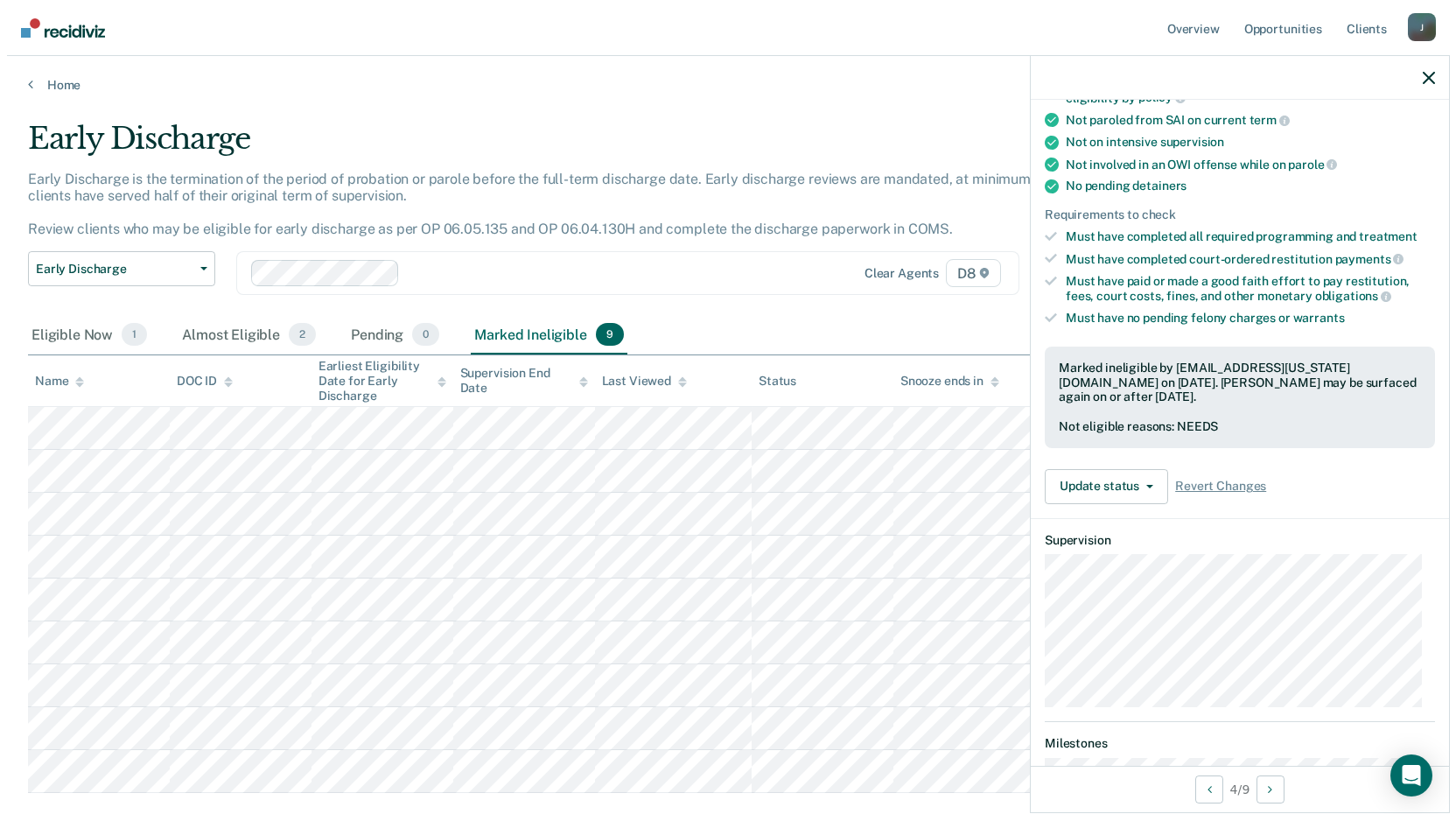
scroll to position [450, 0]
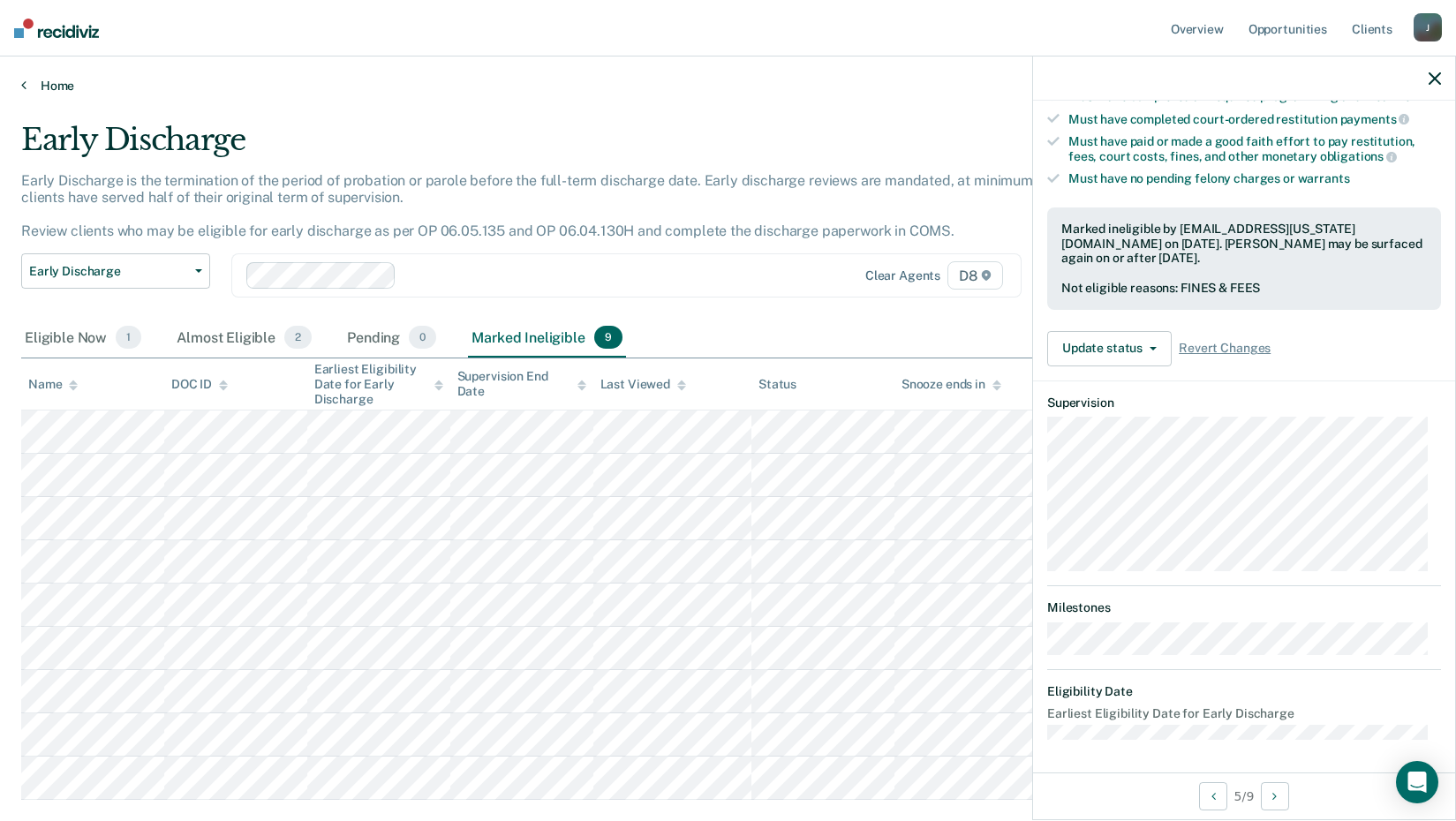
click at [52, 88] on link "Home" at bounding box center [728, 86] width 1413 height 16
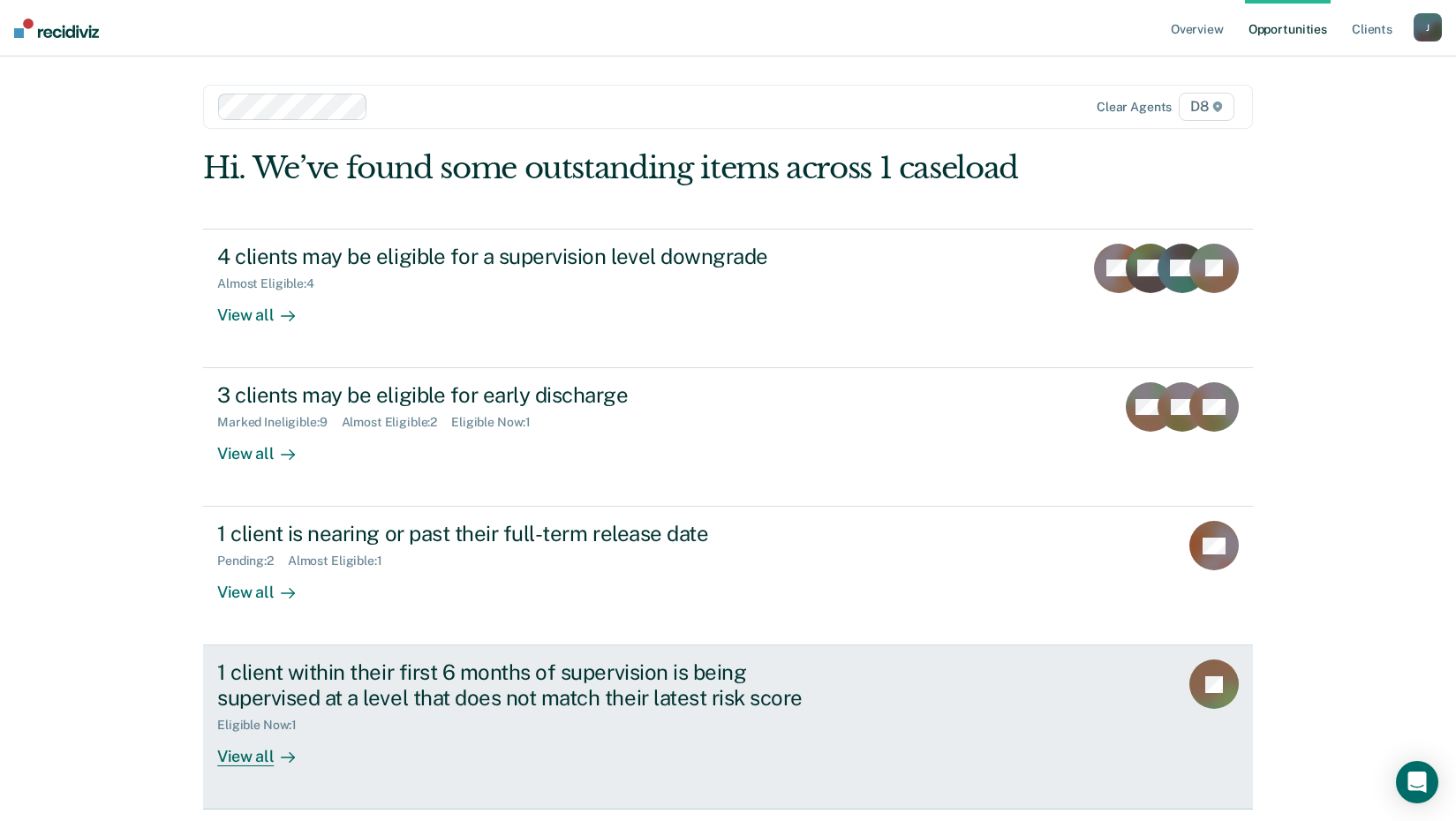
click at [250, 754] on div "View all" at bounding box center [266, 749] width 99 height 34
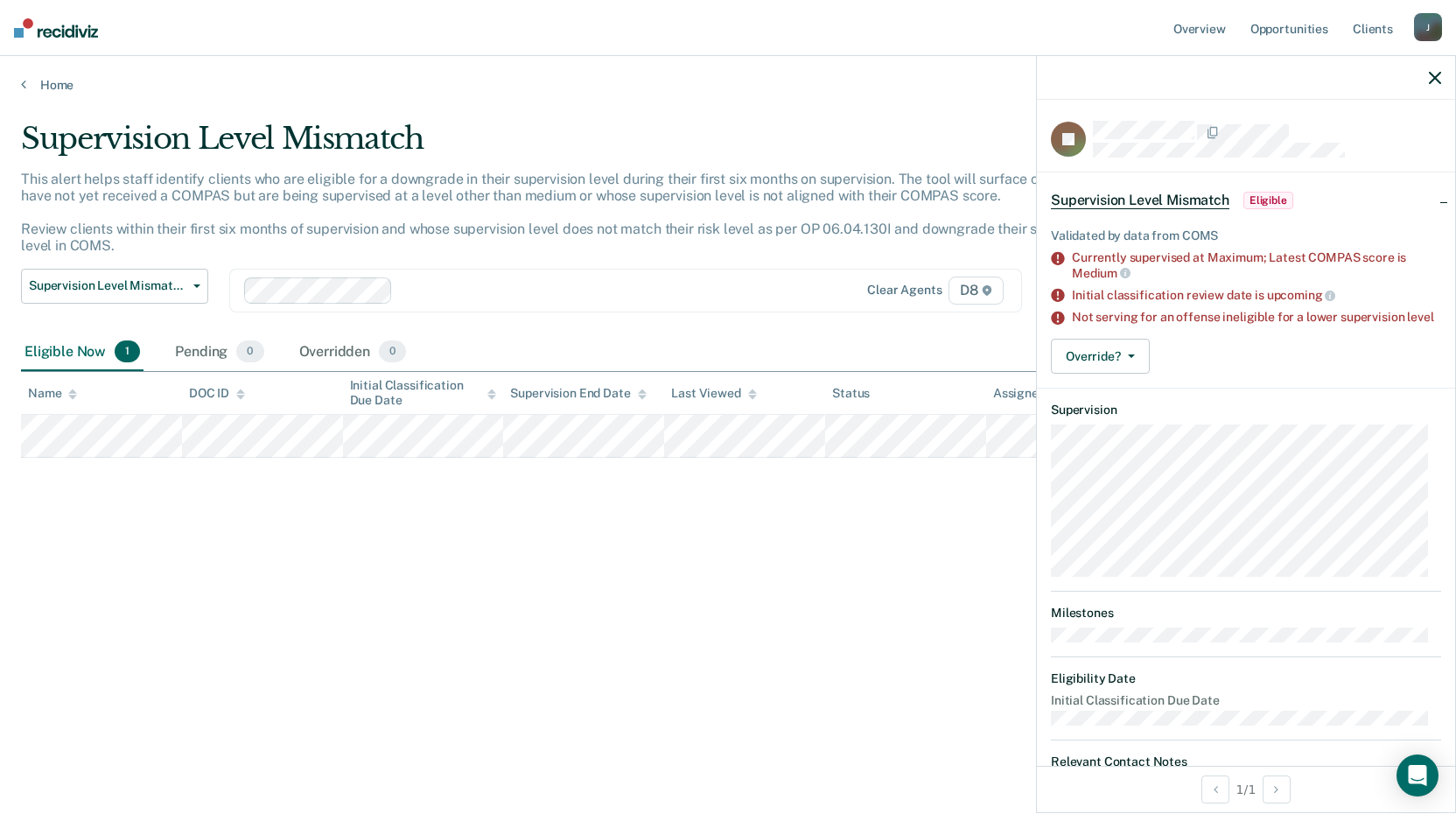
click at [485, 660] on div "Supervision Level Mismatch This alert helps staff identify clients who are elig…" at bounding box center [728, 402] width 1414 height 561
click at [1133, 198] on span "Supervision Level Mismatch" at bounding box center [1140, 200] width 178 height 17
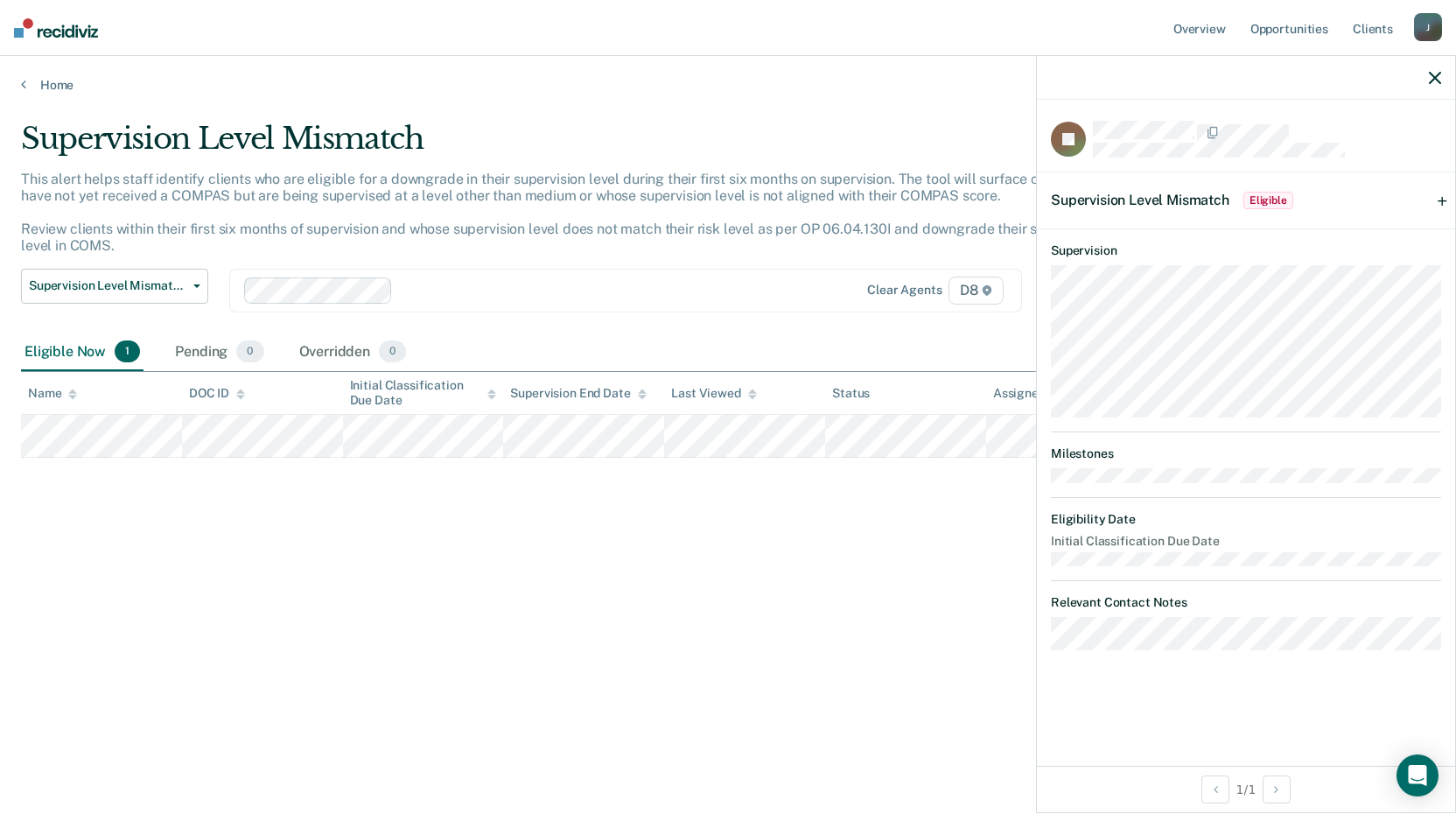
click at [1436, 77] on icon "button" at bounding box center [1435, 77] width 13 height 13
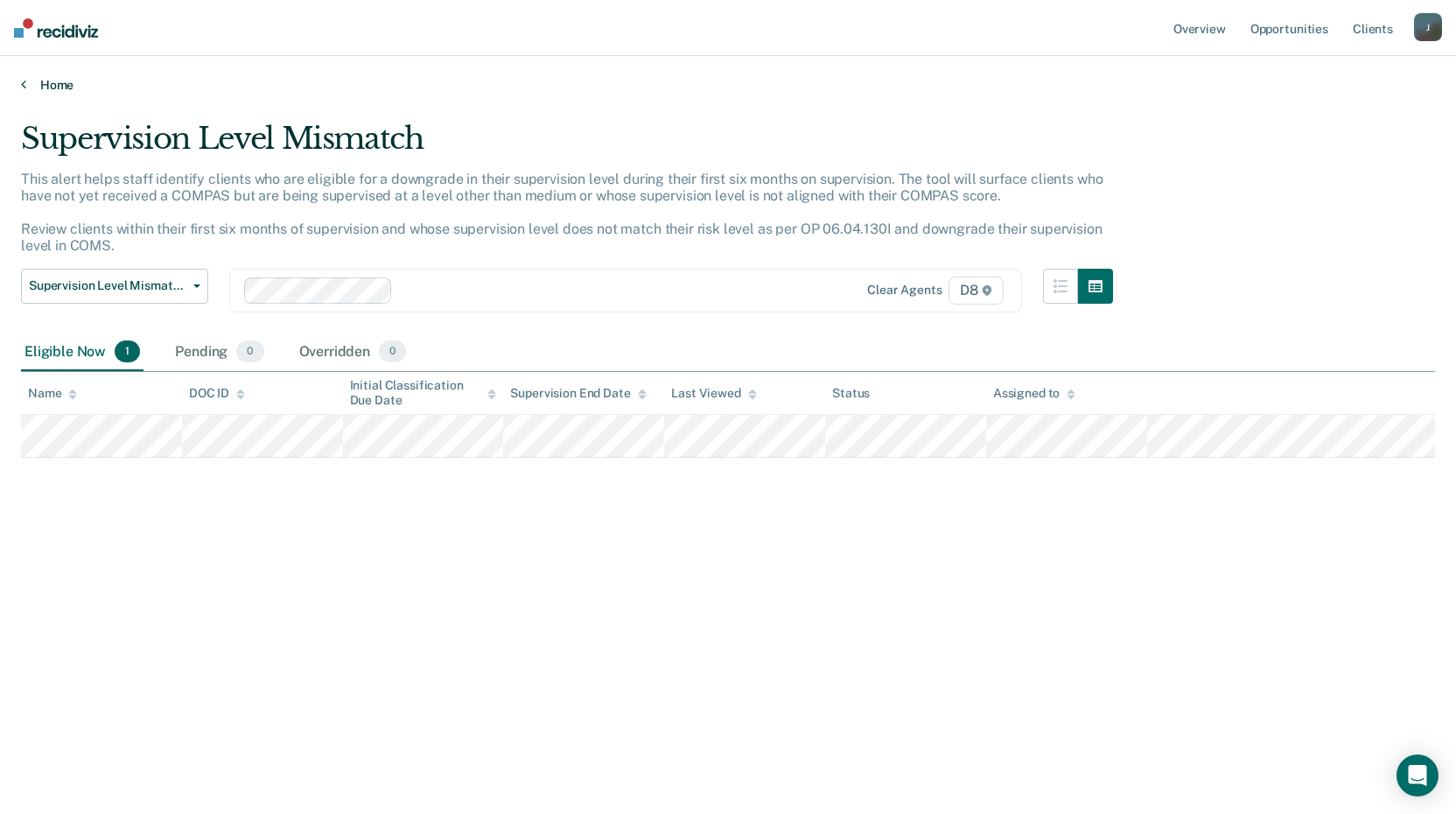
click at [57, 83] on link "Home" at bounding box center [728, 85] width 1414 height 15
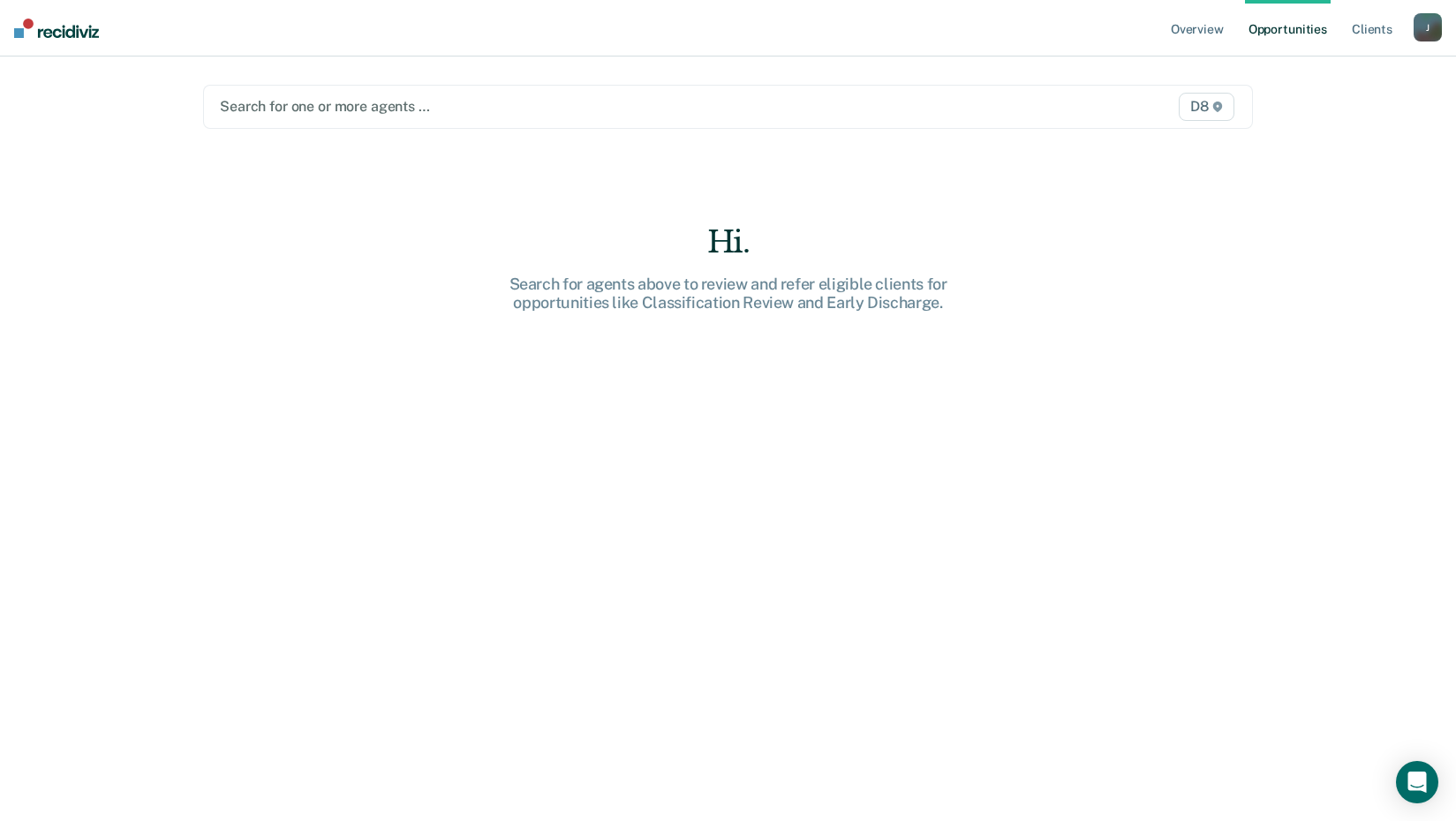
click at [348, 105] on div at bounding box center [574, 106] width 710 height 21
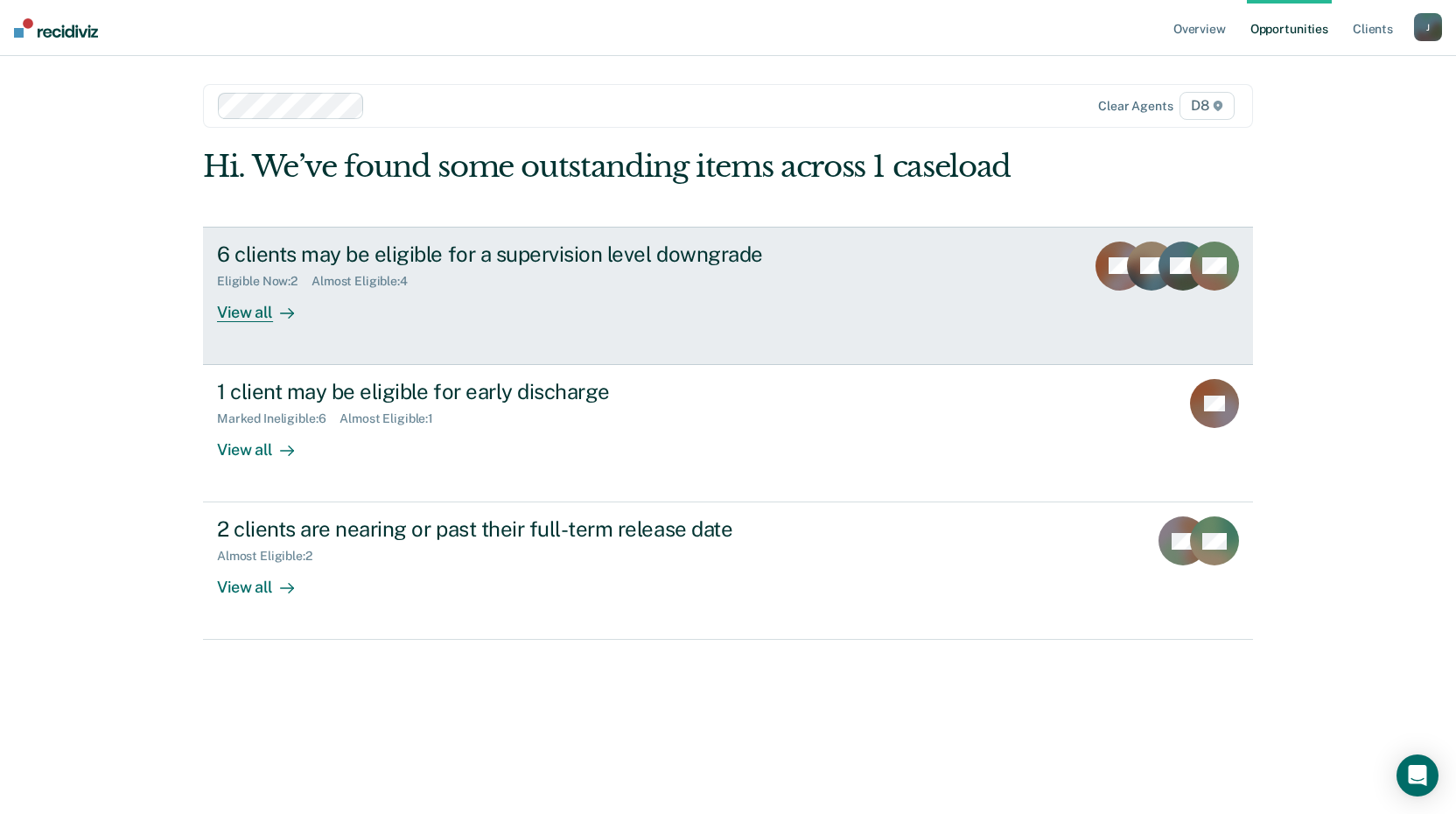
click at [253, 311] on div "View all" at bounding box center [265, 304] width 98 height 34
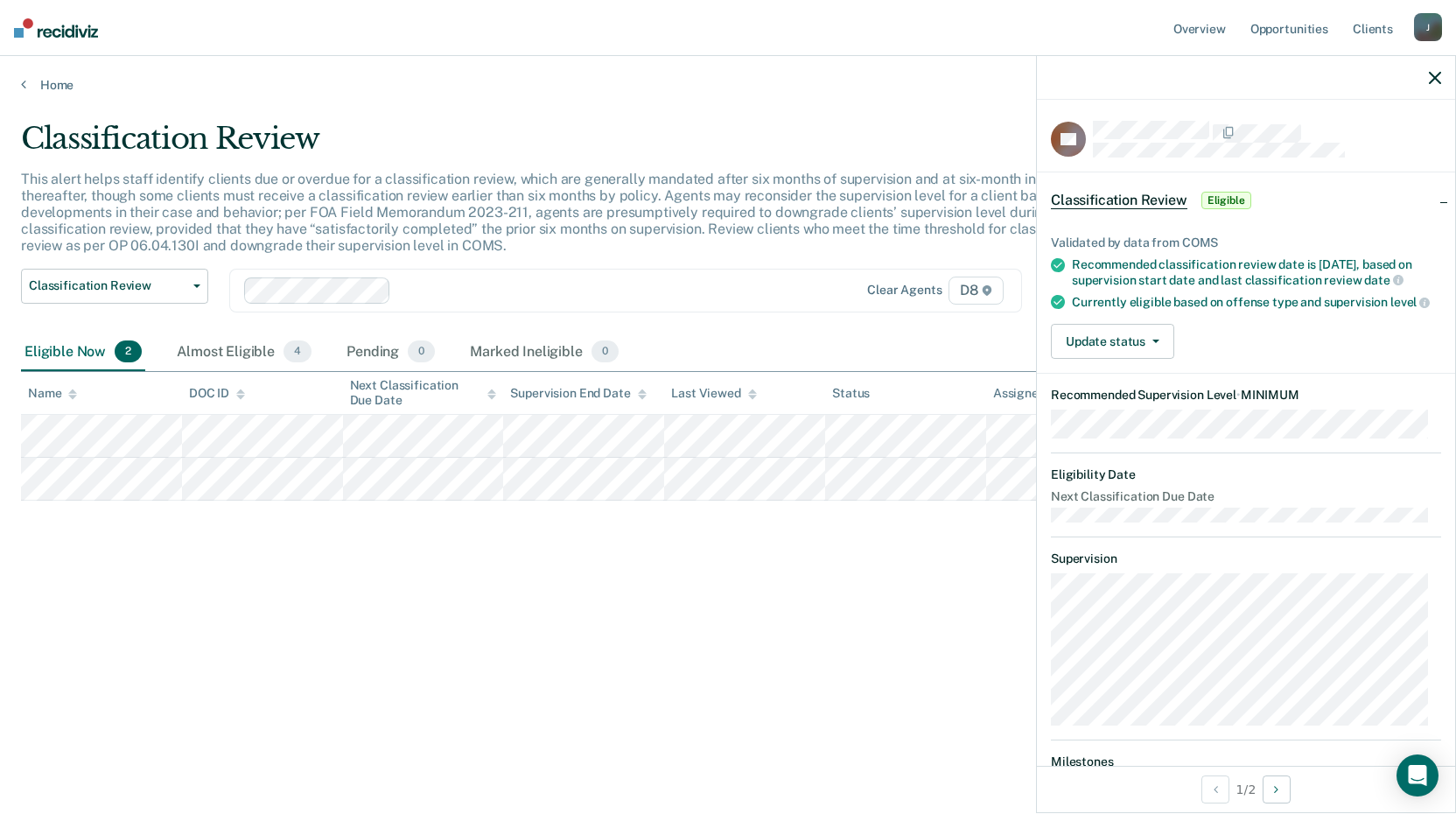
click at [1438, 75] on icon "button" at bounding box center [1435, 77] width 13 height 13
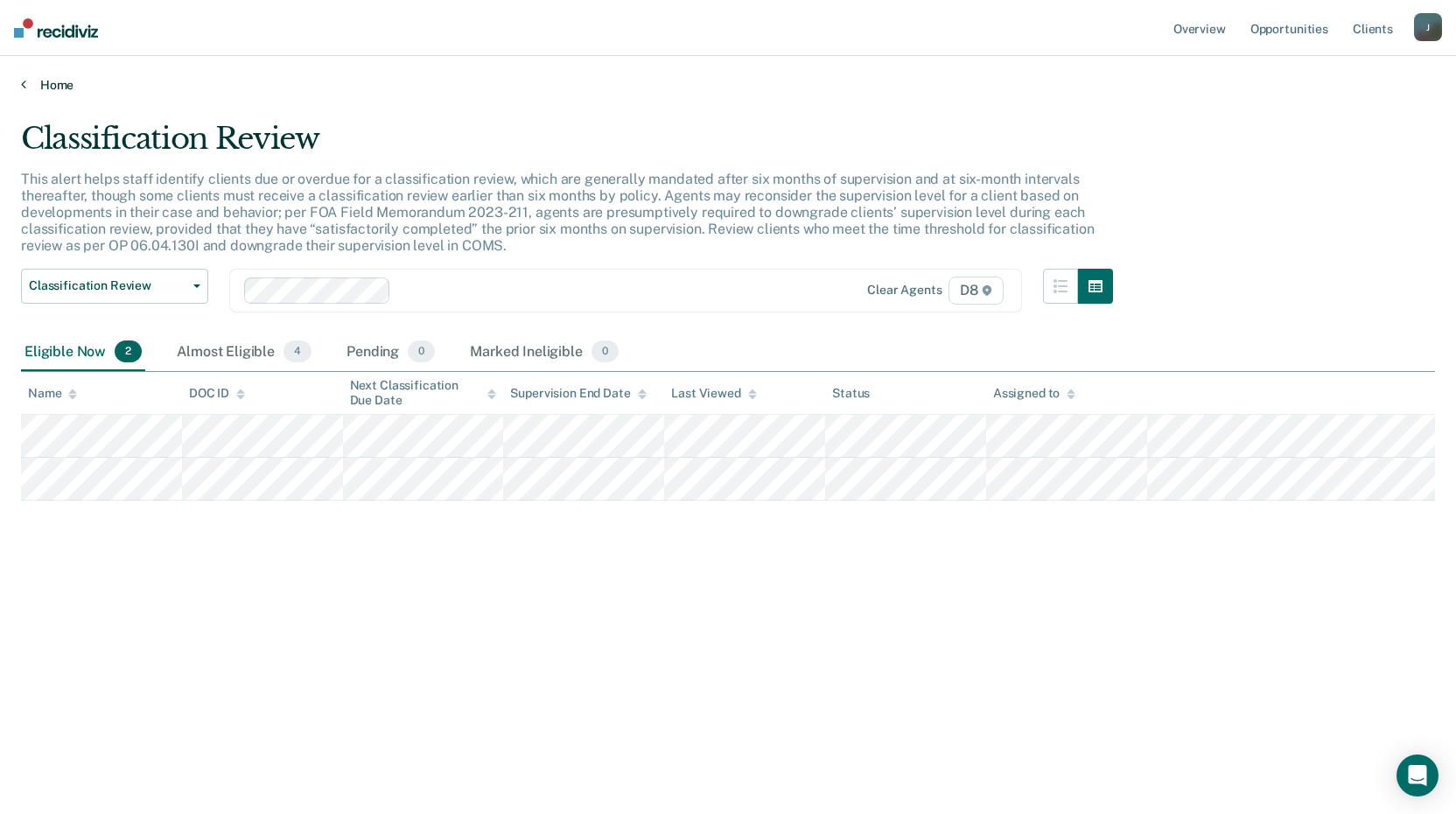
click at [59, 86] on link "Home" at bounding box center [728, 85] width 1414 height 15
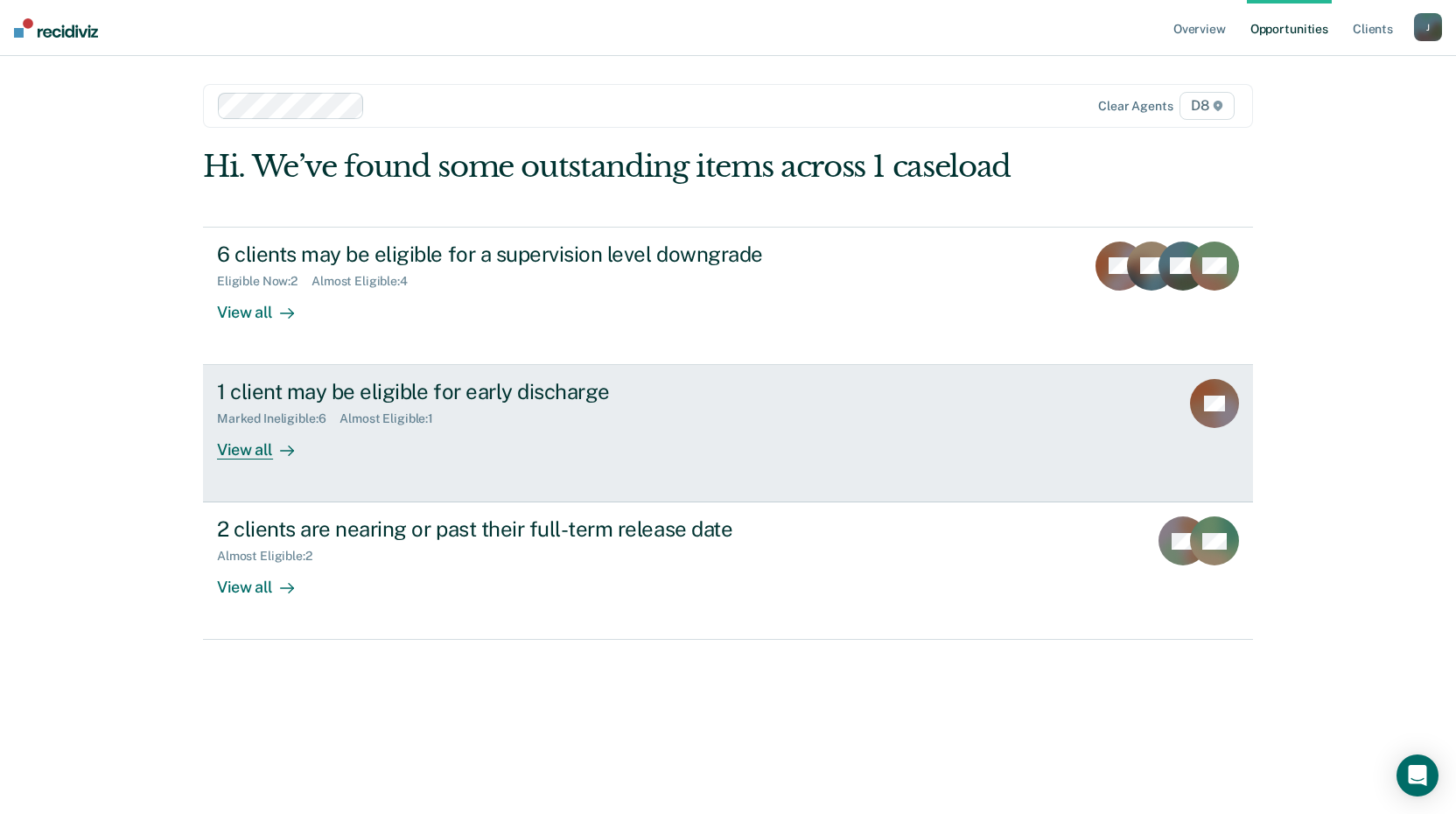
click at [251, 443] on div "View all" at bounding box center [265, 442] width 98 height 34
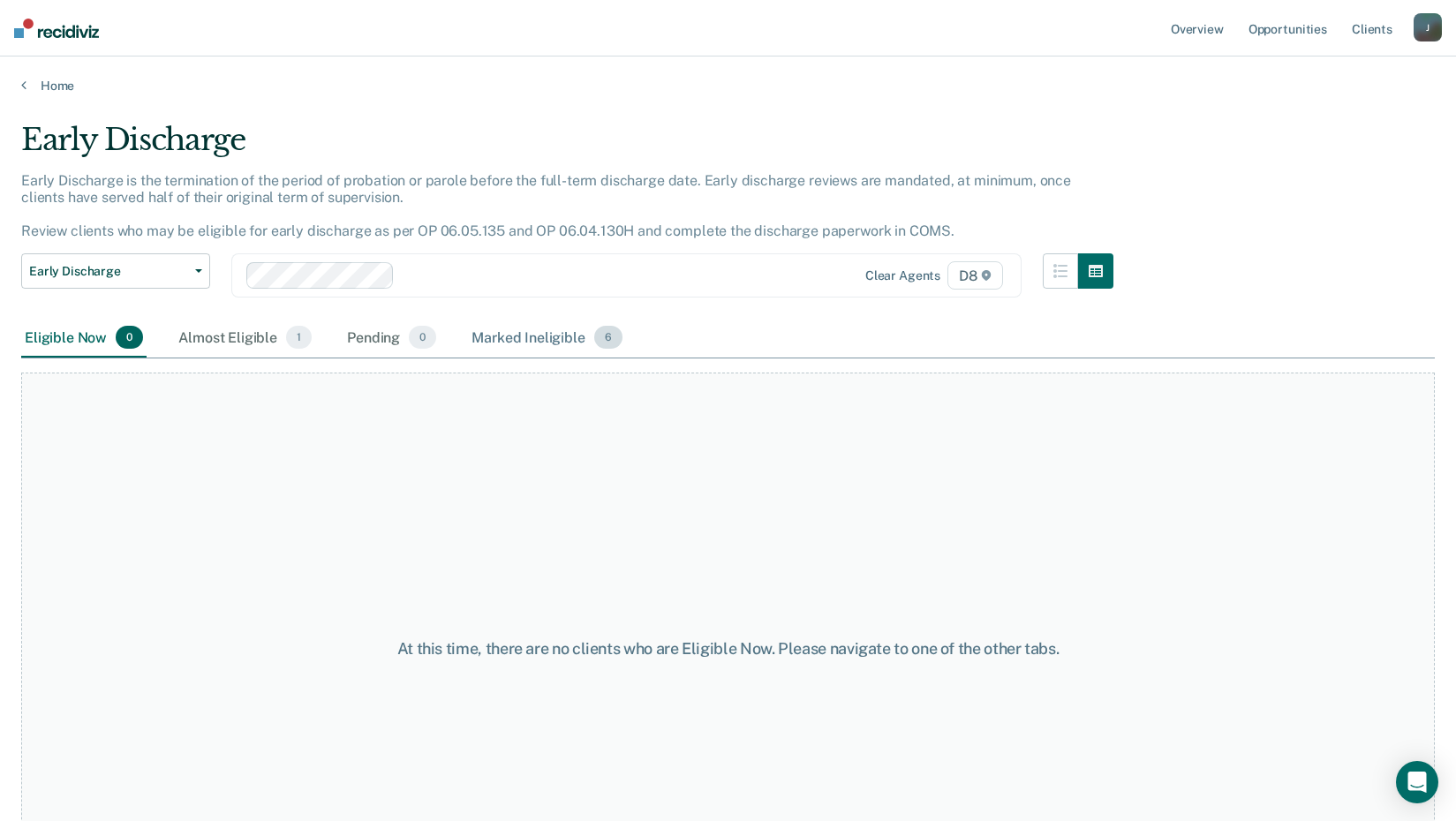
click at [528, 335] on div "Marked Ineligible 6" at bounding box center [547, 338] width 158 height 39
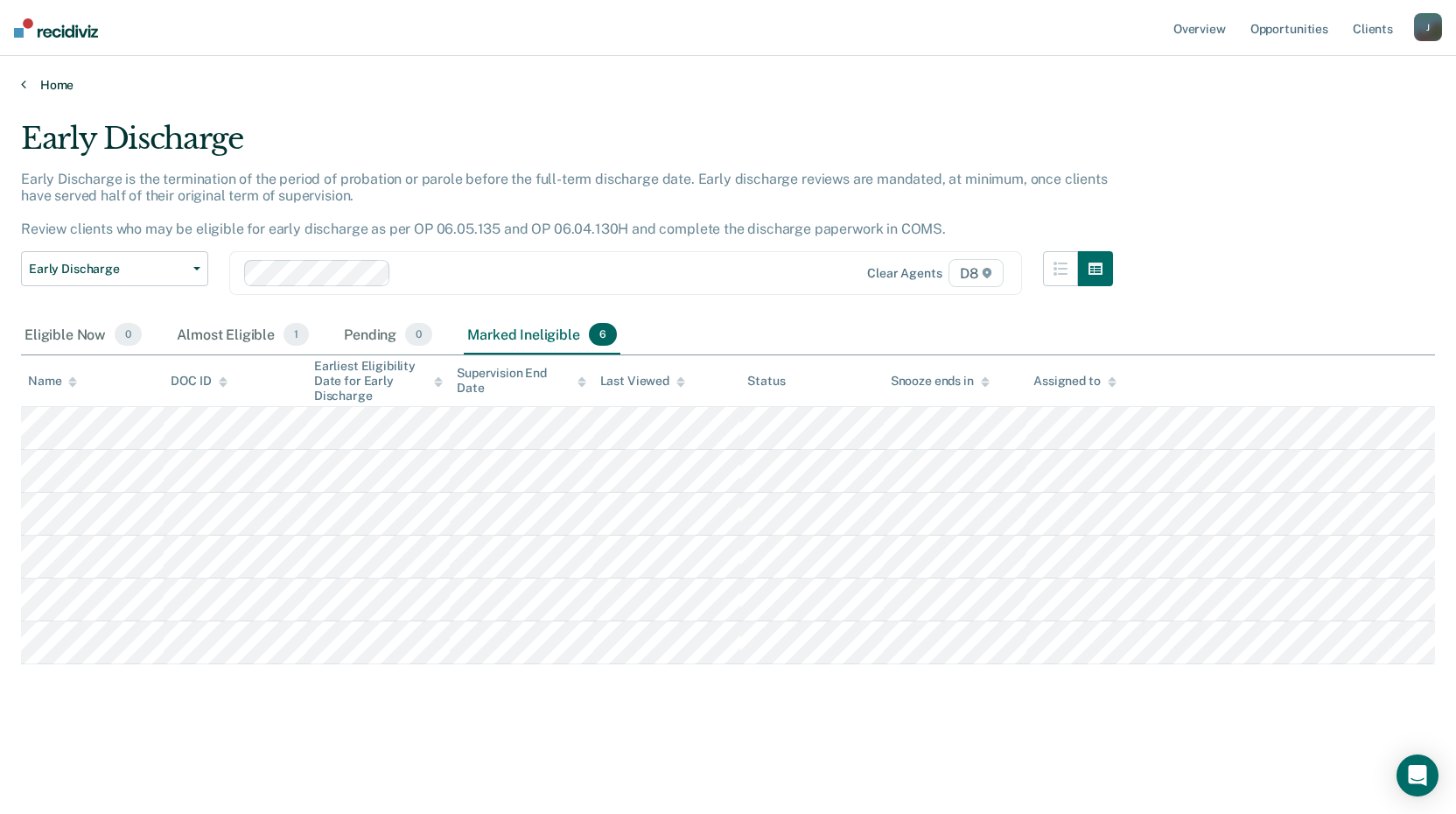
click at [32, 79] on link "Home" at bounding box center [728, 85] width 1414 height 15
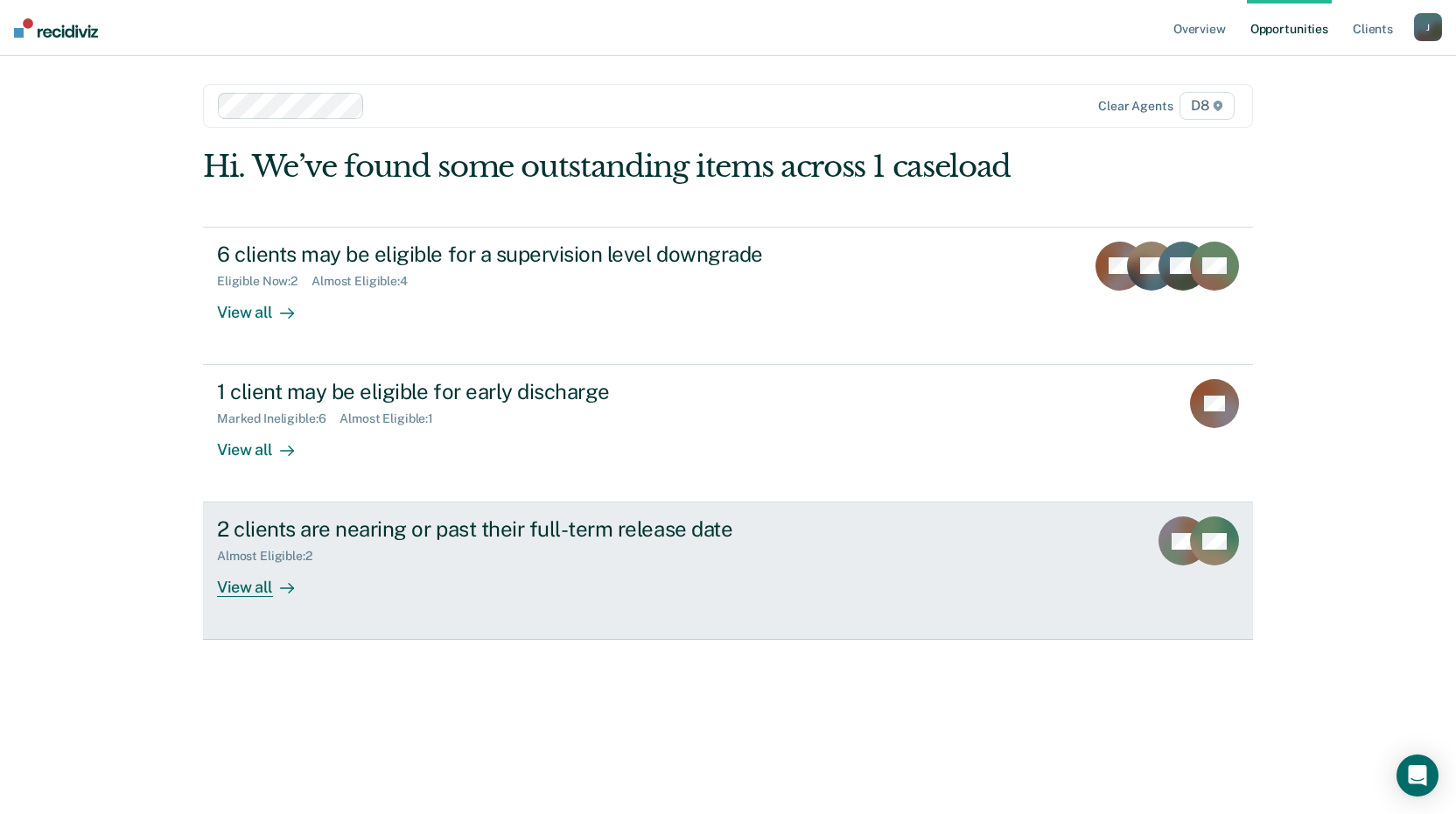
click at [255, 584] on div "View all" at bounding box center [265, 580] width 98 height 34
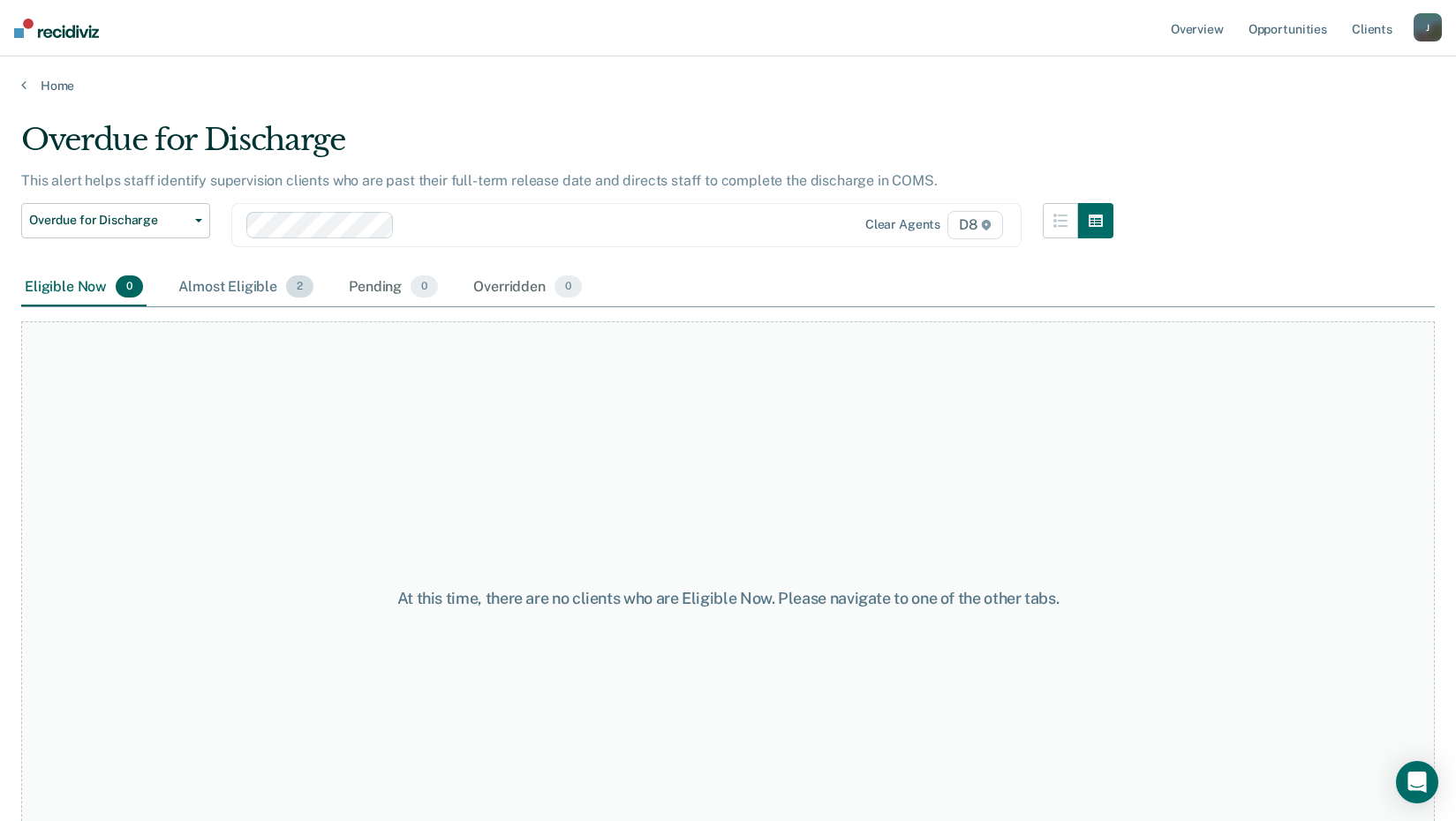
click at [214, 283] on div "Almost Eligible 2" at bounding box center [246, 288] width 143 height 39
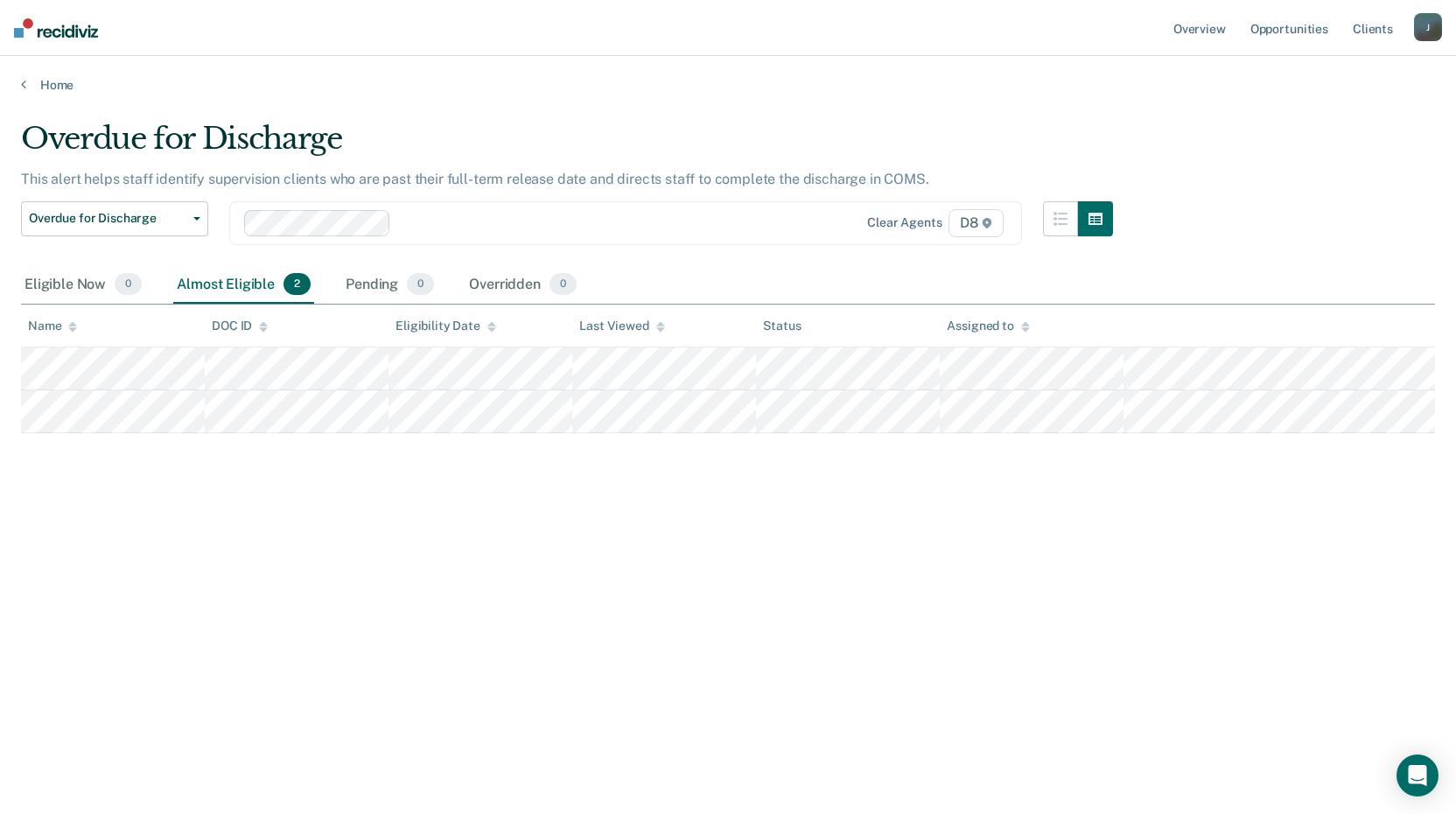
click at [225, 506] on div "Overdue for Discharge This alert helps staff identify supervision clients who a…" at bounding box center [728, 402] width 1414 height 561
click at [46, 83] on link "Home" at bounding box center [728, 85] width 1414 height 15
